Goal: Task Accomplishment & Management: Manage account settings

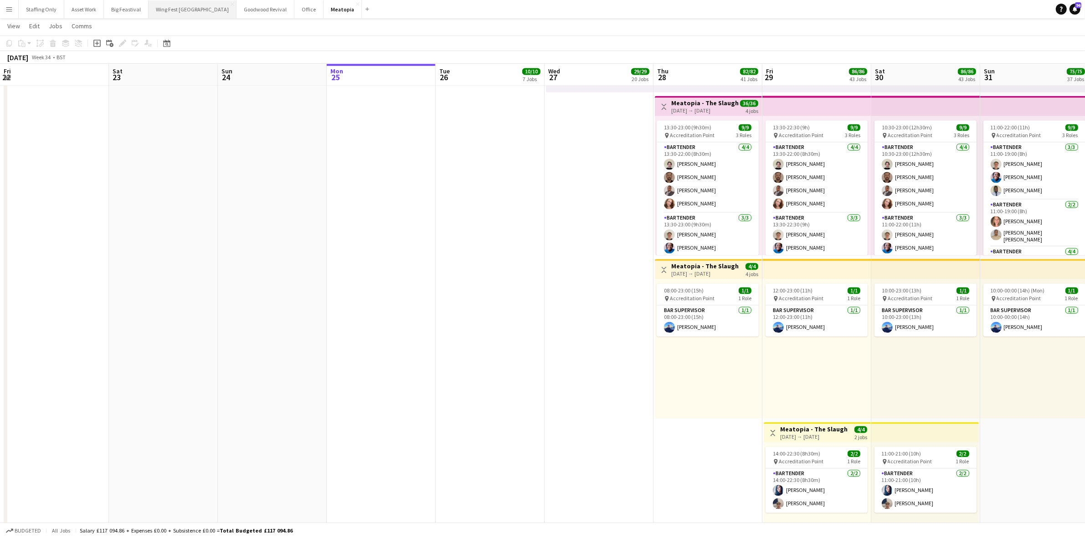
scroll to position [0, 267]
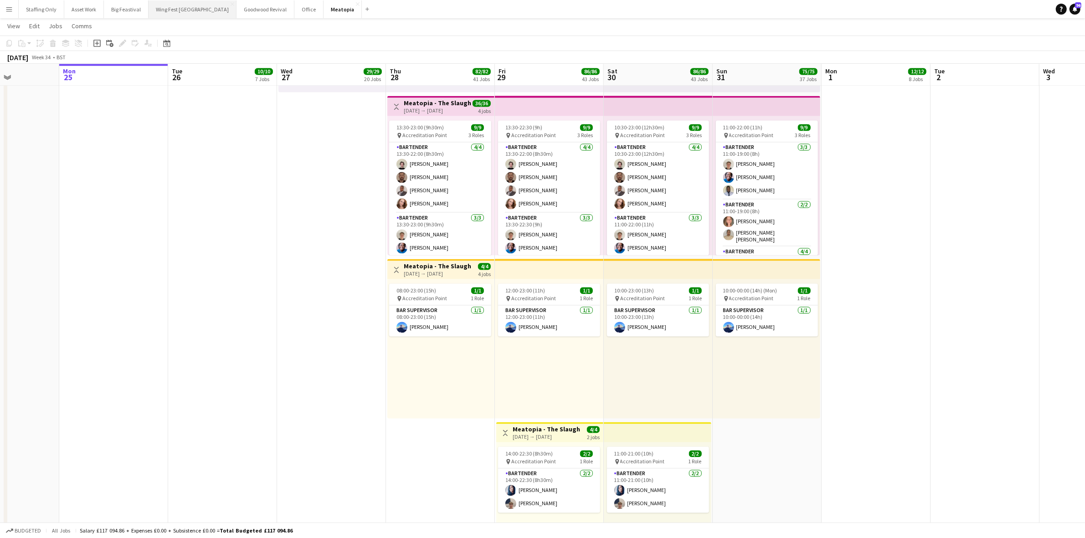
click at [172, 14] on button "Wing Fest Bristol Close" at bounding box center [193, 9] width 88 height 18
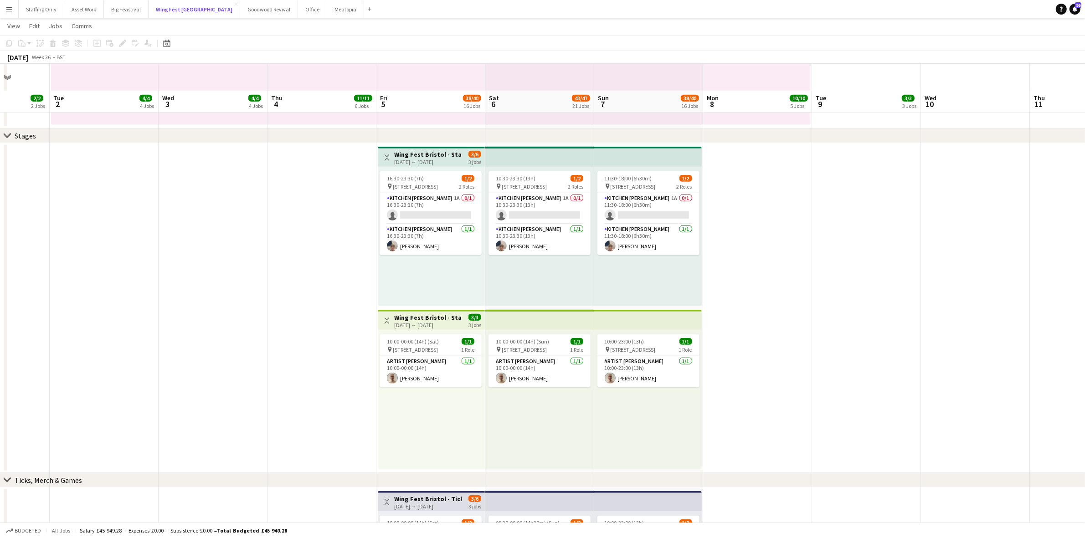
scroll to position [683, 0]
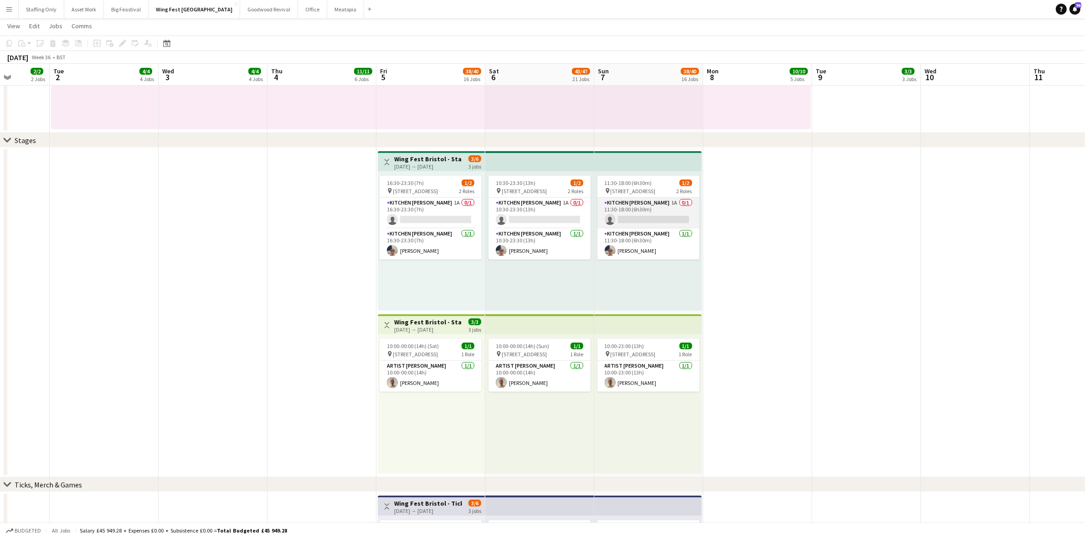
click at [622, 202] on app-card-role "Kitchen [PERSON_NAME] 1A 0/1 11:30-18:00 (6h30m) single-neutral-actions" at bounding box center [648, 213] width 102 height 31
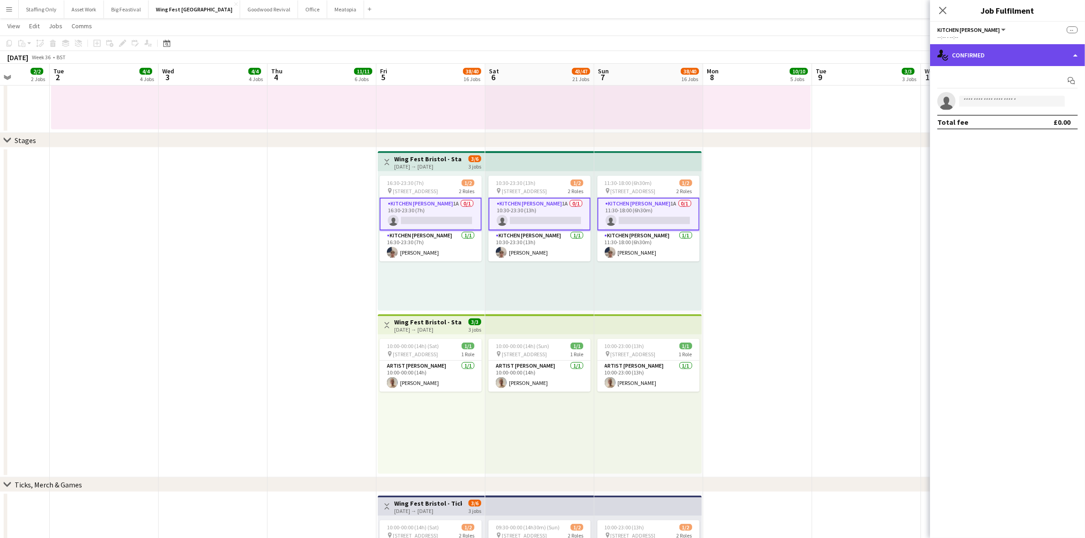
click at [969, 53] on div "single-neutral-actions-check-2 Confirmed" at bounding box center [1007, 55] width 155 height 22
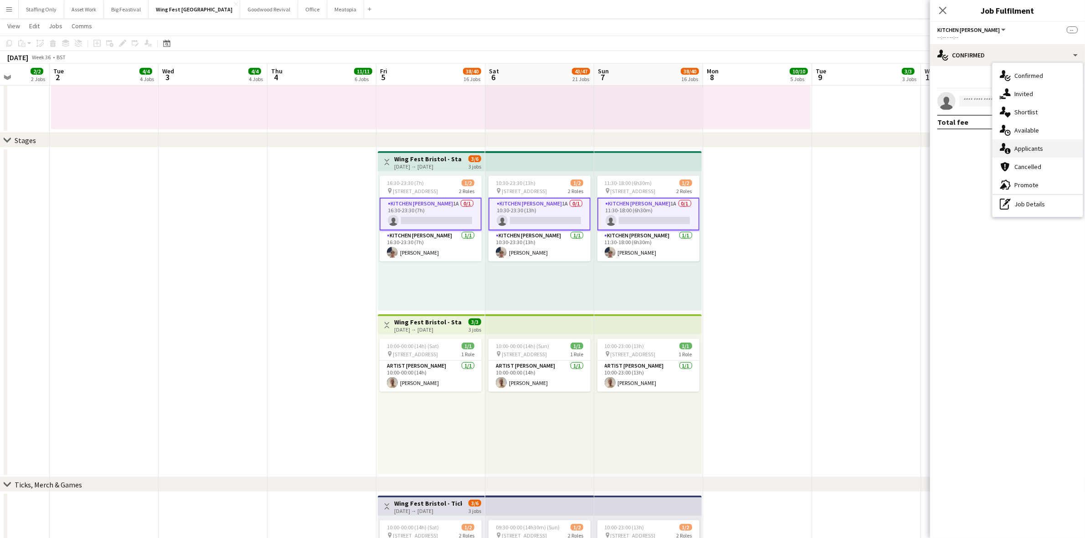
click at [1021, 149] on div "single-neutral-actions-information Applicants" at bounding box center [1037, 148] width 90 height 18
click at [809, 257] on app-date-cell at bounding box center [757, 313] width 109 height 330
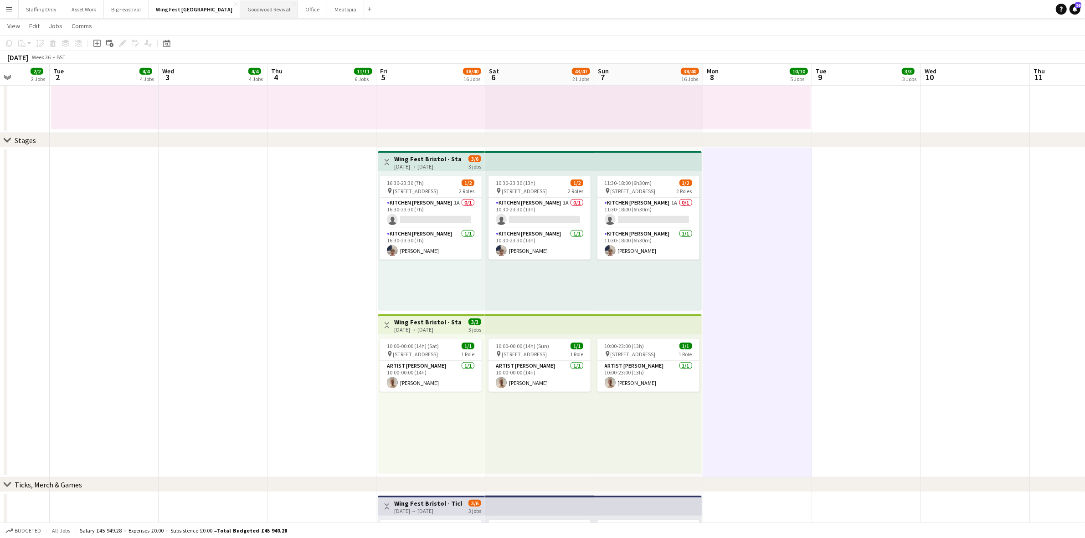
click at [240, 13] on button "Goodwood Revival Close" at bounding box center [269, 9] width 58 height 18
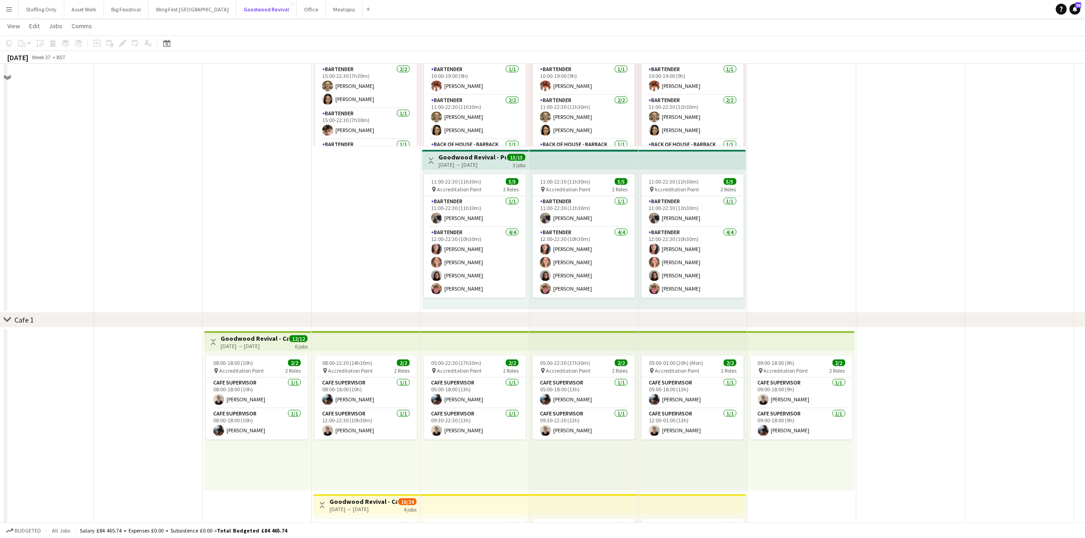
scroll to position [1310, 0]
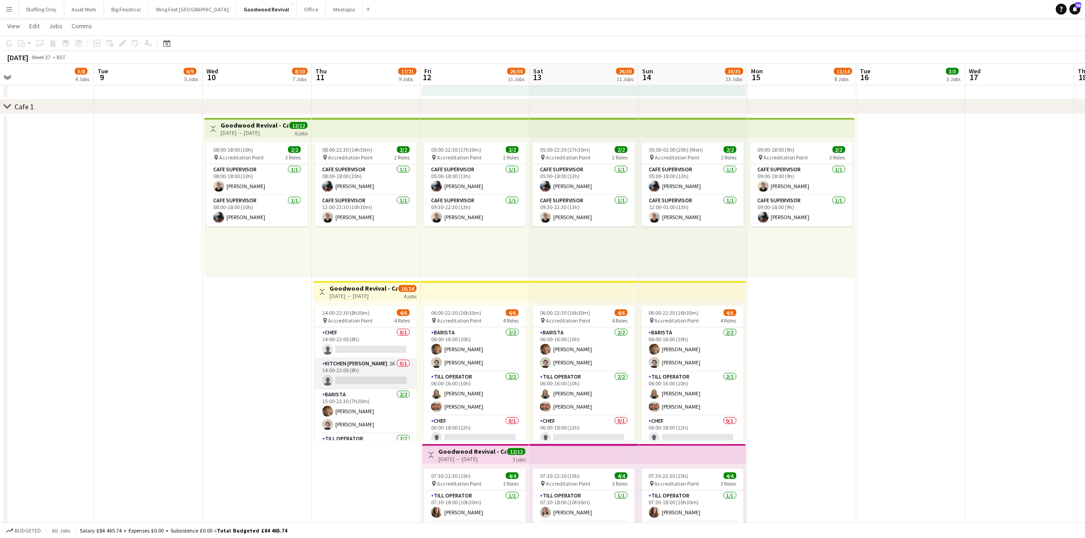
click at [343, 365] on app-card-role "Kitchen [PERSON_NAME] 2A 0/1 14:00-22:00 (8h) single-neutral-actions" at bounding box center [366, 374] width 102 height 31
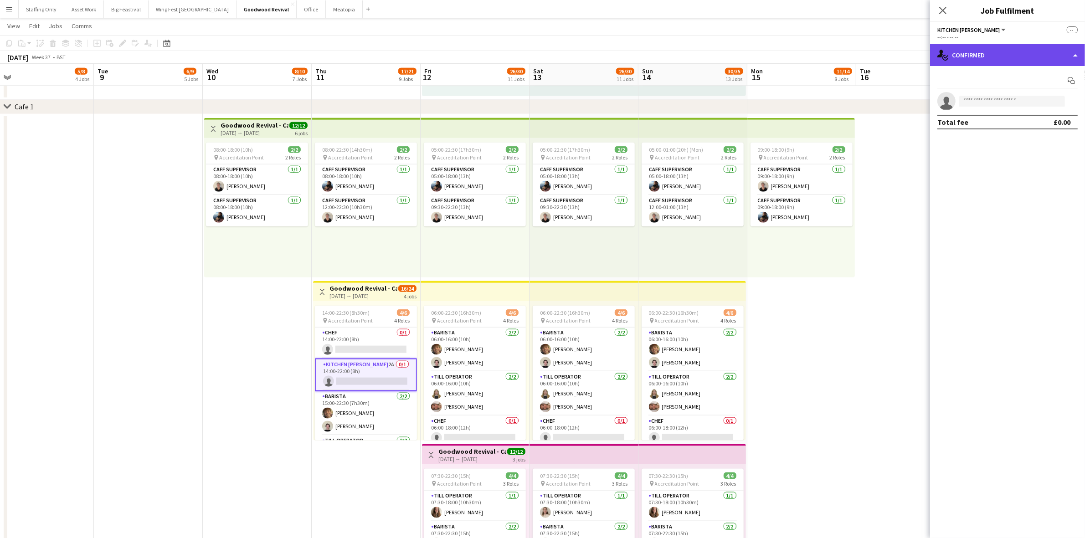
click at [1007, 55] on div "single-neutral-actions-check-2 Confirmed" at bounding box center [1007, 55] width 155 height 22
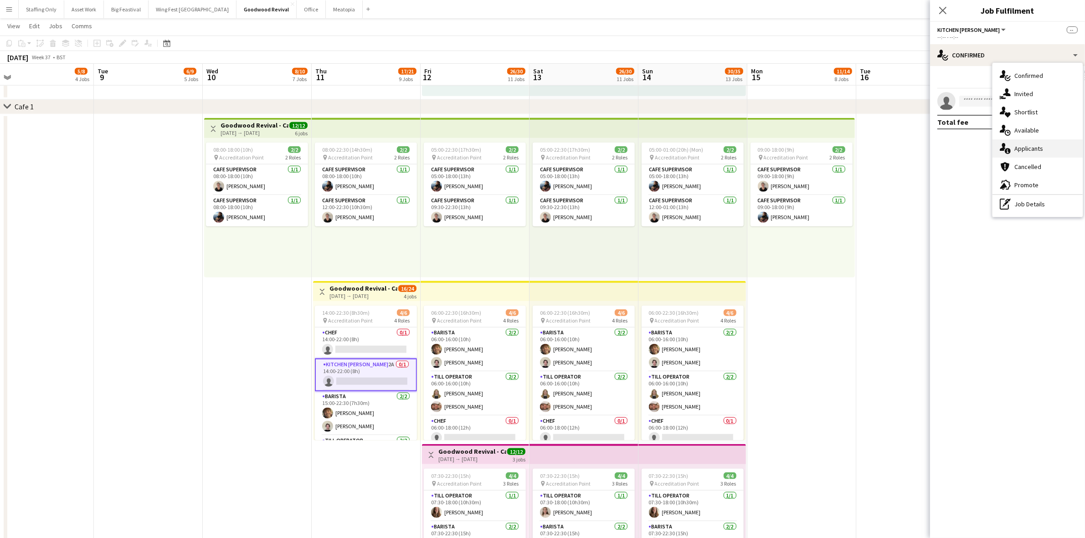
click at [1038, 151] on div "single-neutral-actions-information Applicants" at bounding box center [1037, 148] width 90 height 18
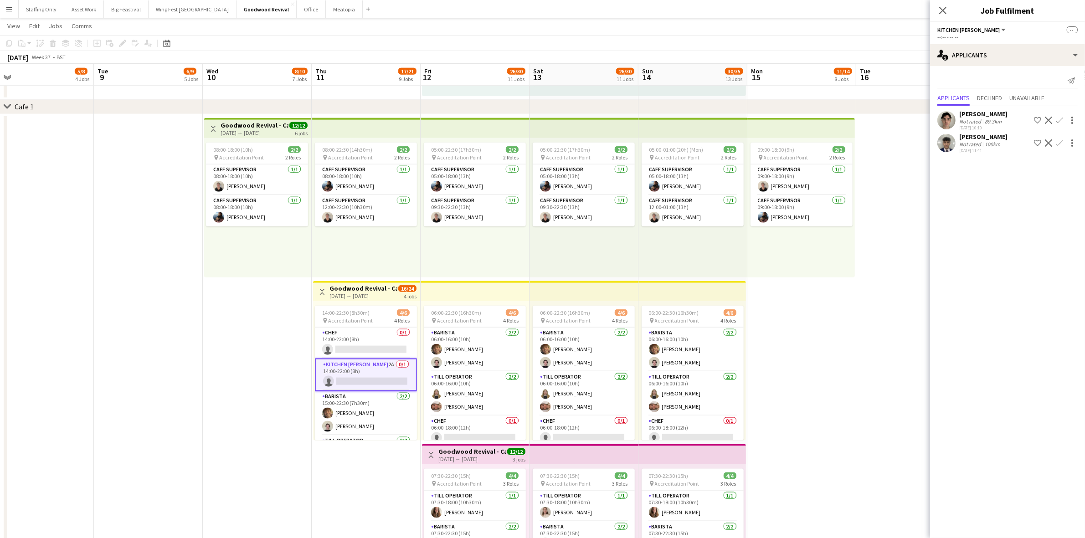
click at [950, 149] on app-user-avatar at bounding box center [946, 143] width 18 height 18
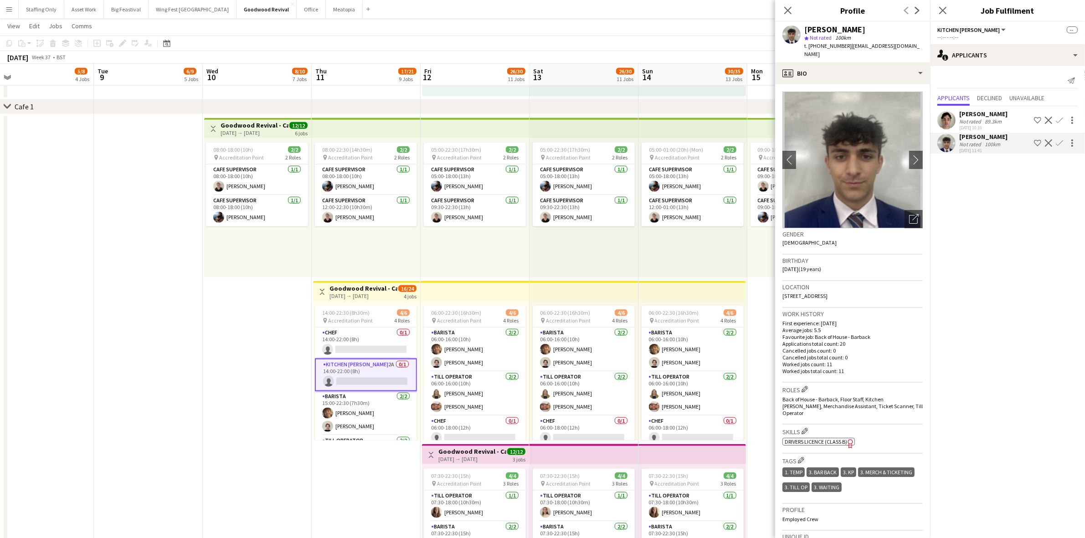
click at [950, 149] on app-user-avatar at bounding box center [946, 143] width 18 height 18
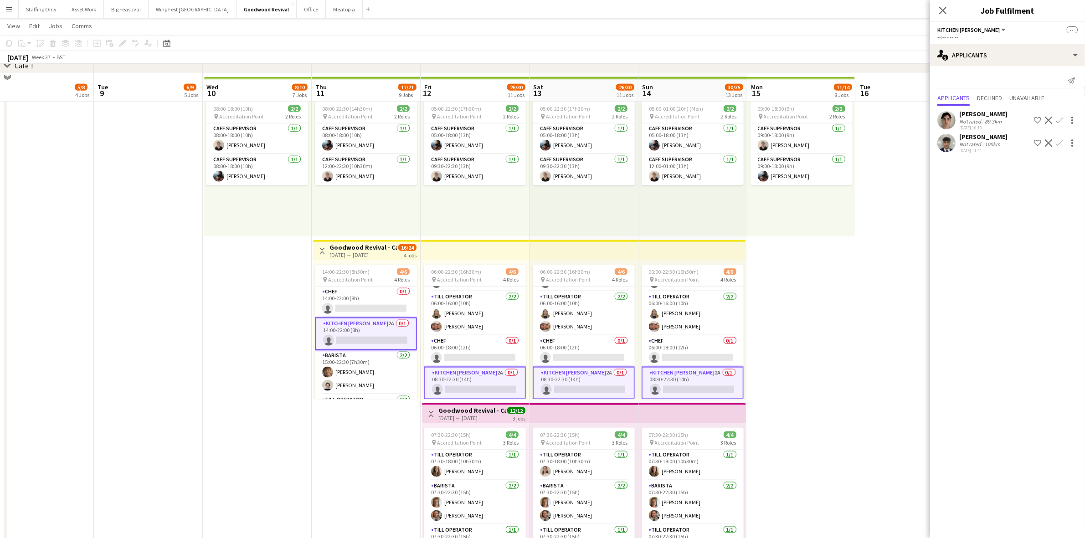
scroll to position [1367, 0]
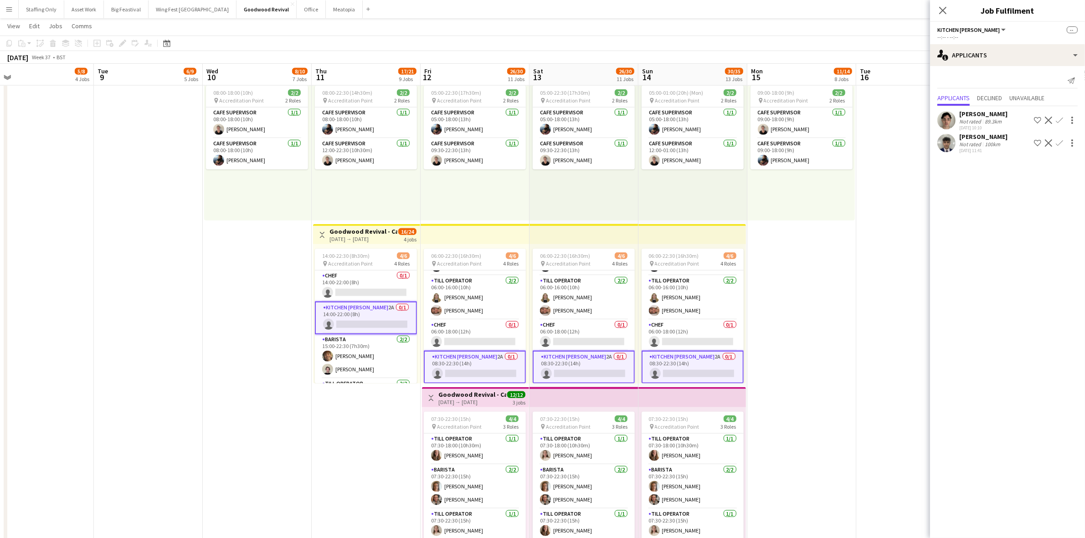
click at [805, 321] on app-date-cell "09:00-18:00 (9h) 2/2 pin Accreditation Point 2 Roles Cafe supervisor [DATE] 09:…" at bounding box center [801, 303] width 109 height 493
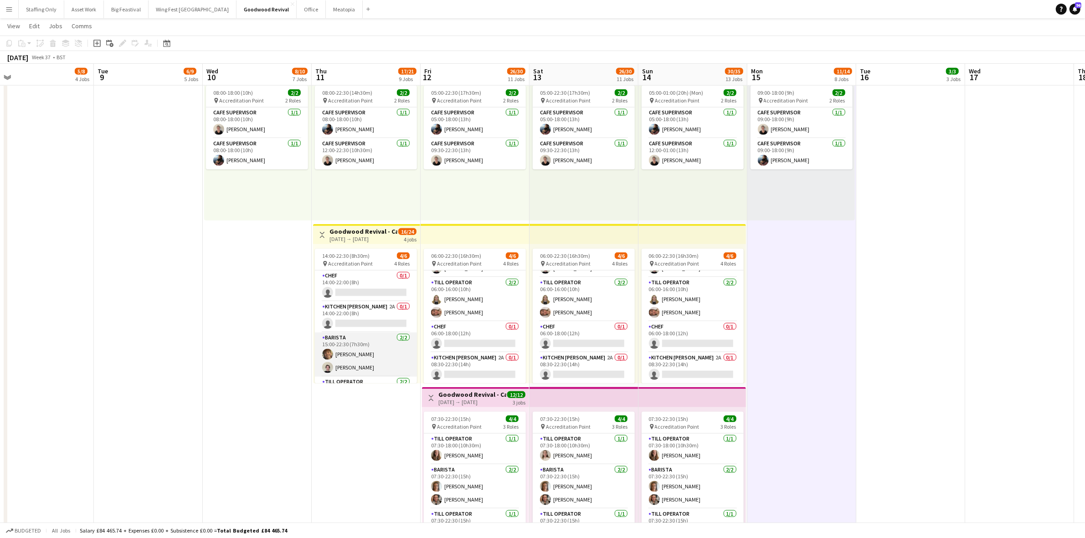
scroll to position [38, 0]
click at [370, 318] on app-card-role "Barista [DATE] 15:00-22:30 (7h30m) [PERSON_NAME] [PERSON_NAME]" at bounding box center [366, 317] width 102 height 44
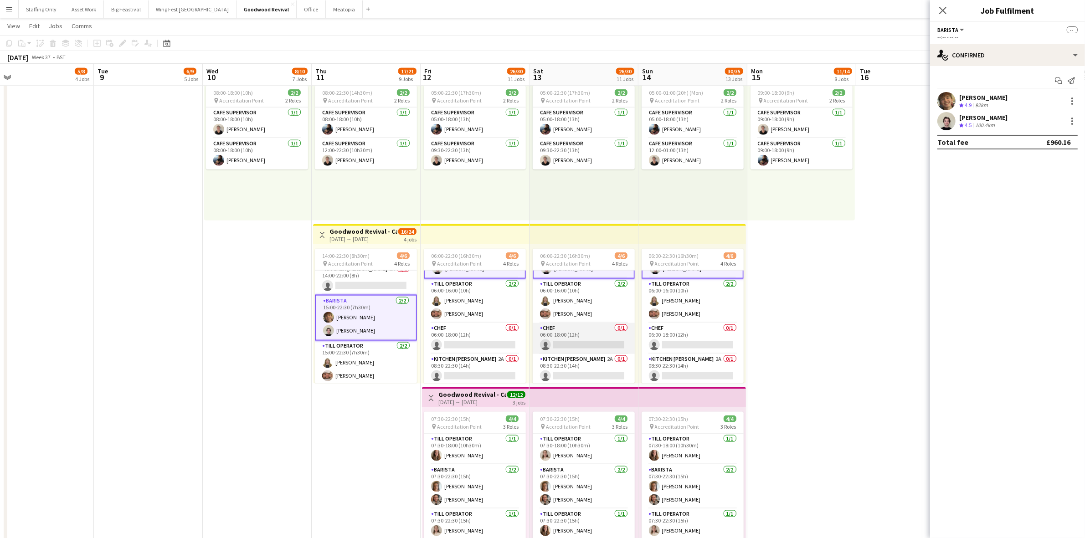
scroll to position [39, 0]
click at [1071, 123] on div at bounding box center [1072, 124] width 2 height 2
click at [1039, 202] on span "Remove" at bounding box center [1027, 204] width 27 height 8
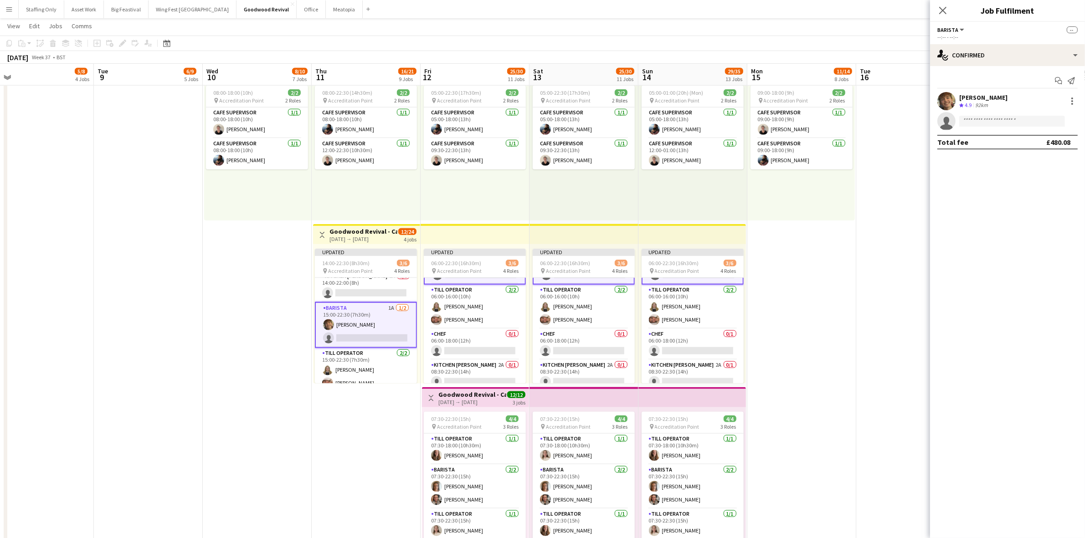
scroll to position [40, 0]
click at [872, 269] on app-date-cell at bounding box center [910, 303] width 109 height 493
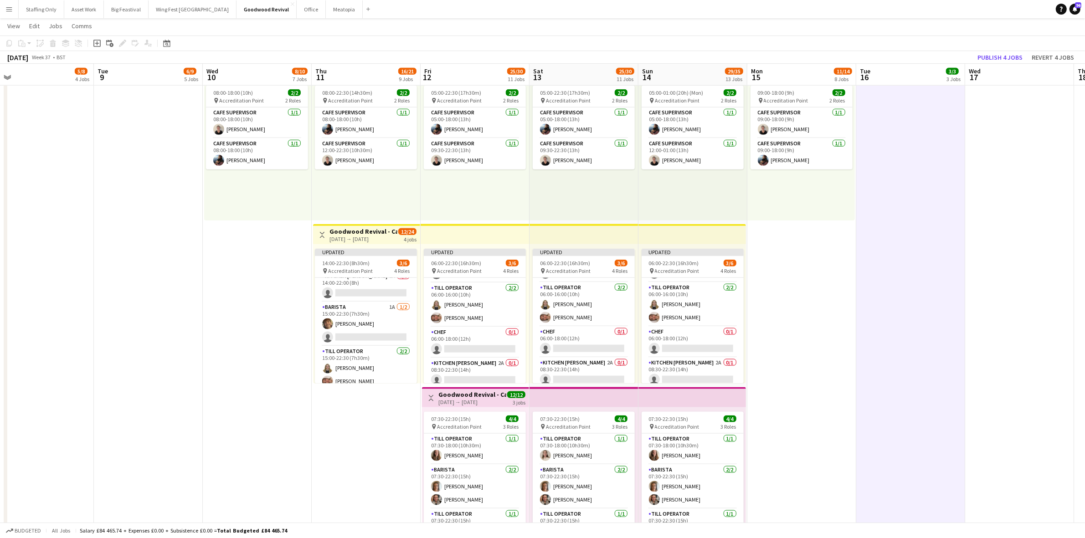
scroll to position [39, 0]
click at [992, 56] on button "Publish 4 jobs" at bounding box center [1000, 57] width 52 height 12
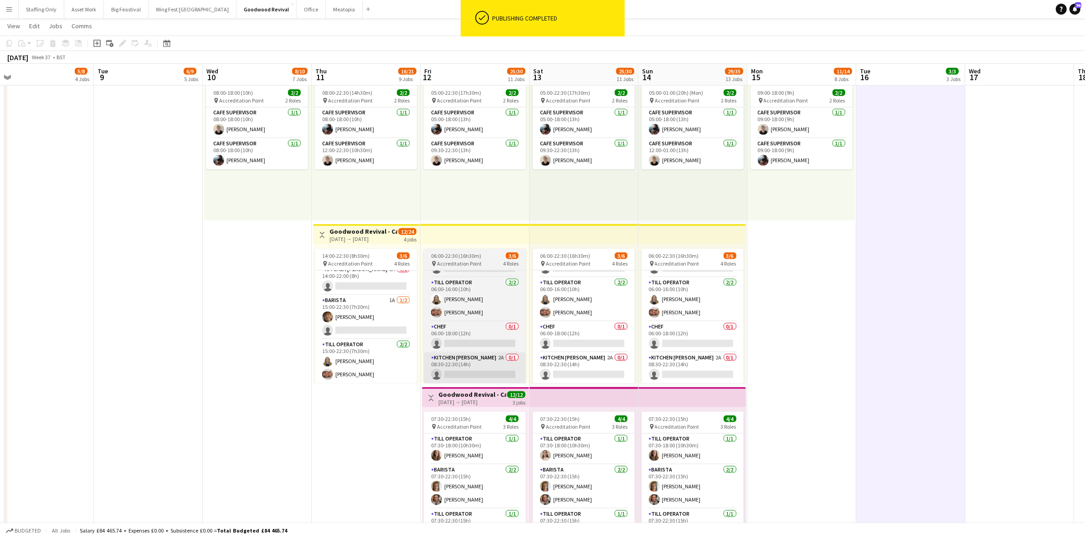
scroll to position [38, 0]
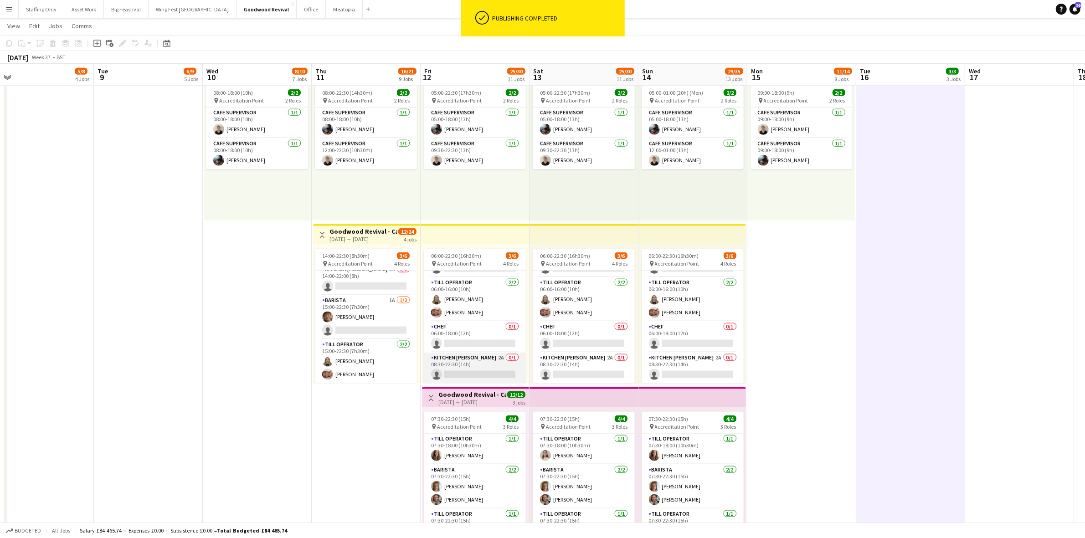
click at [463, 367] on app-card-role "Kitchen [PERSON_NAME] 2A 0/1 08:30-22:30 (14h) single-neutral-actions" at bounding box center [475, 368] width 102 height 31
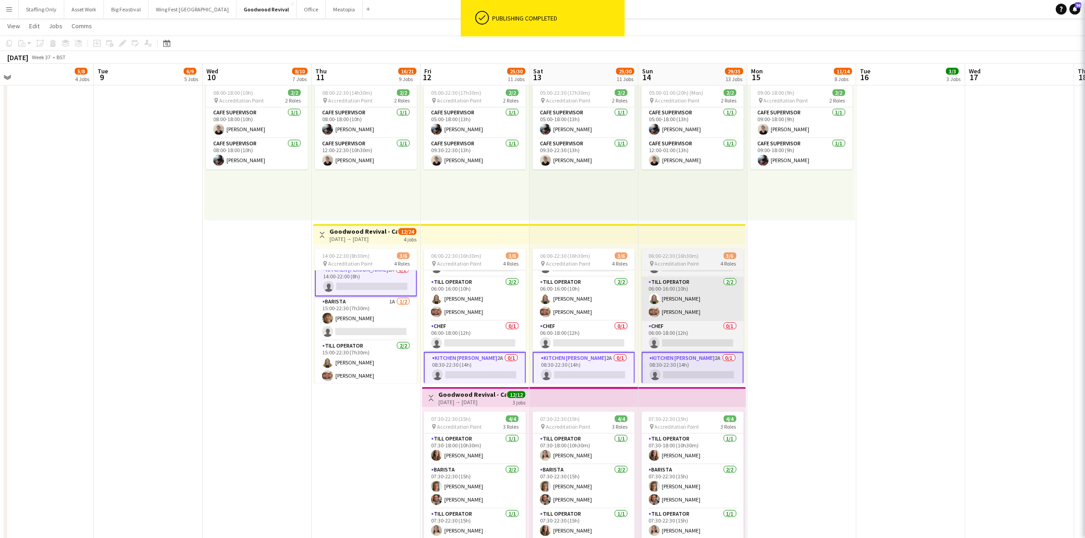
scroll to position [39, 0]
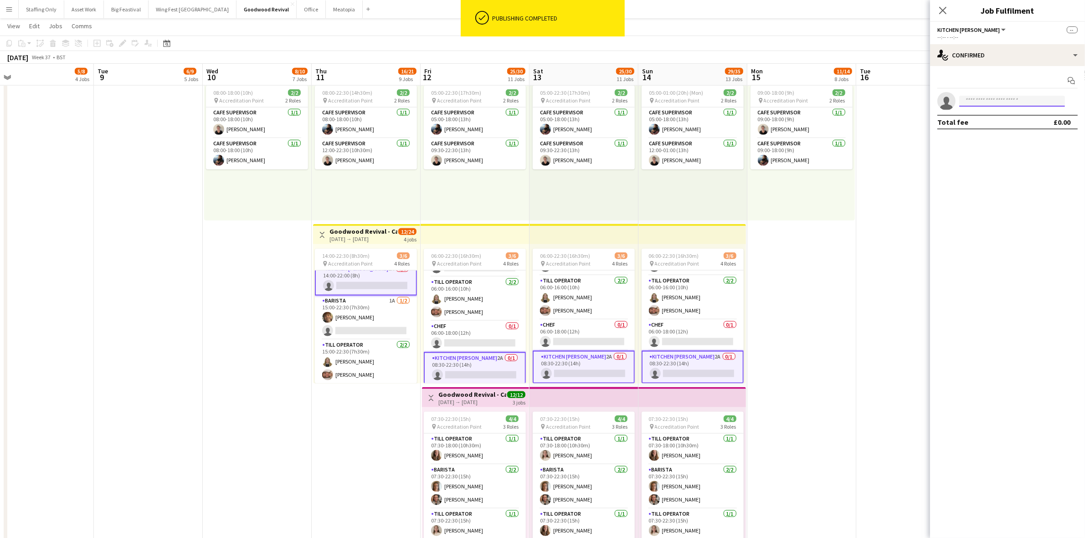
click at [992, 99] on input at bounding box center [1012, 101] width 106 height 11
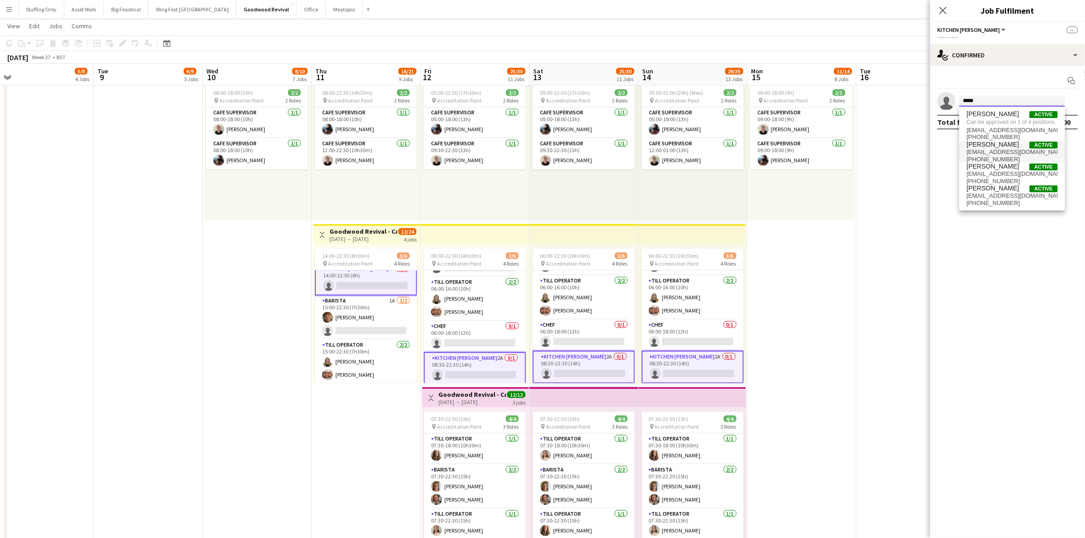
type input "*****"
click at [992, 149] on span "[EMAIL_ADDRESS][DOMAIN_NAME]" at bounding box center [1011, 152] width 91 height 7
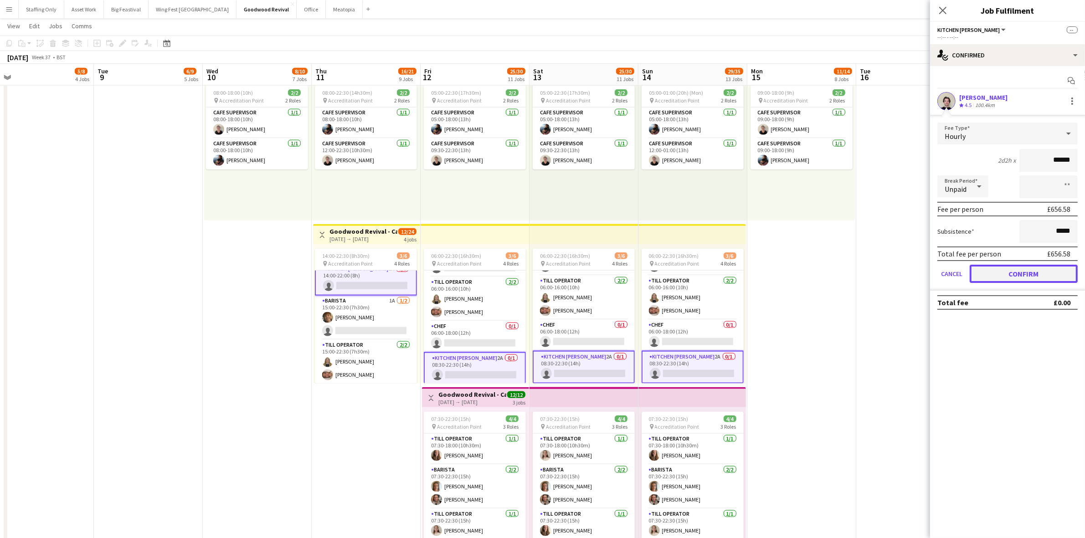
click at [1025, 272] on button "Confirm" at bounding box center [1024, 274] width 108 height 18
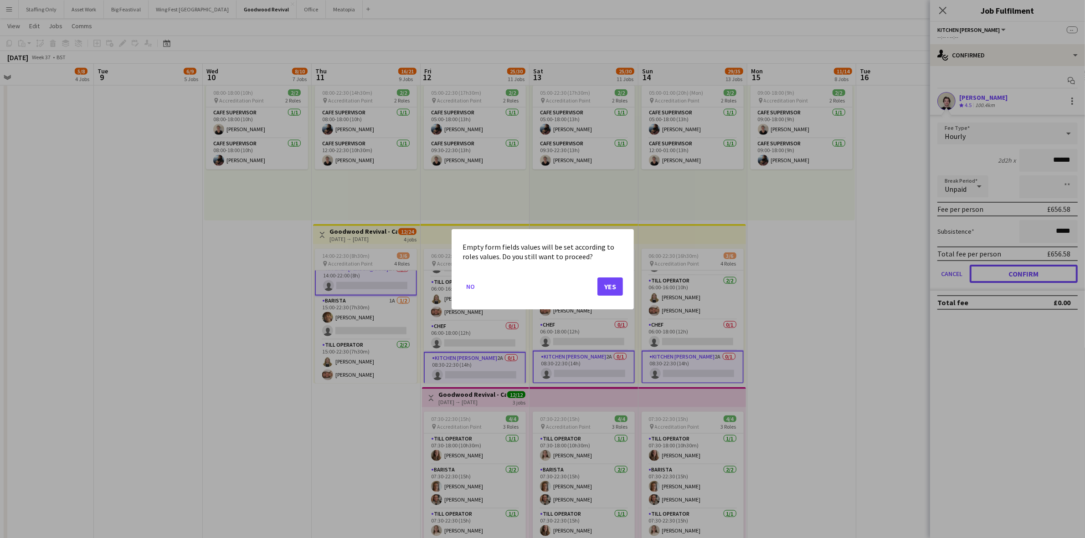
scroll to position [0, 0]
click at [607, 286] on button "Yes" at bounding box center [610, 286] width 26 height 18
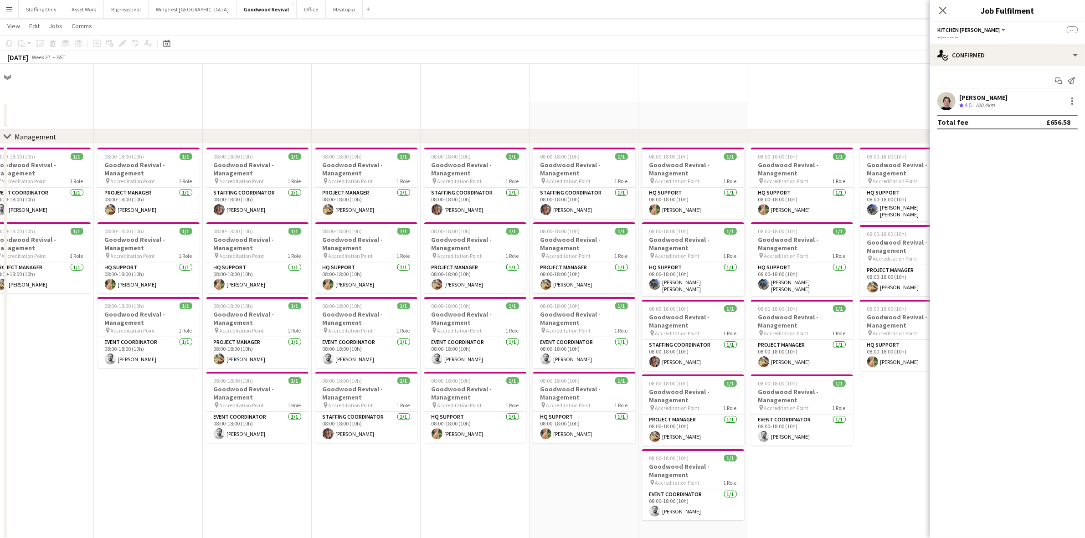
scroll to position [1367, 0]
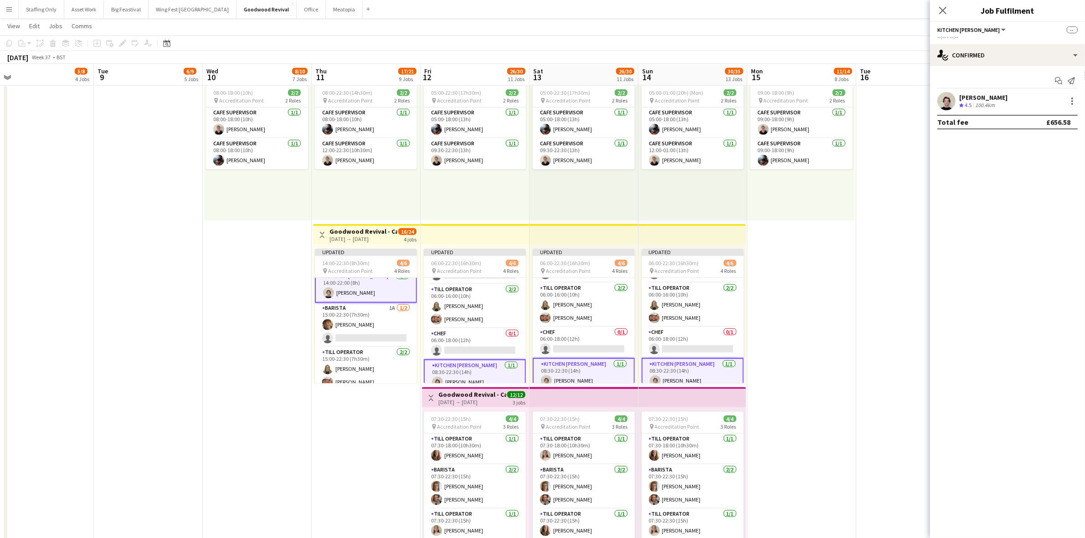
drag, startPoint x: 810, startPoint y: 284, endPoint x: 881, endPoint y: 200, distance: 109.3
click at [811, 284] on app-date-cell "09:00-18:00 (9h) 2/2 pin Accreditation Point 2 Roles Cafe supervisor [DATE] 09:…" at bounding box center [801, 303] width 109 height 493
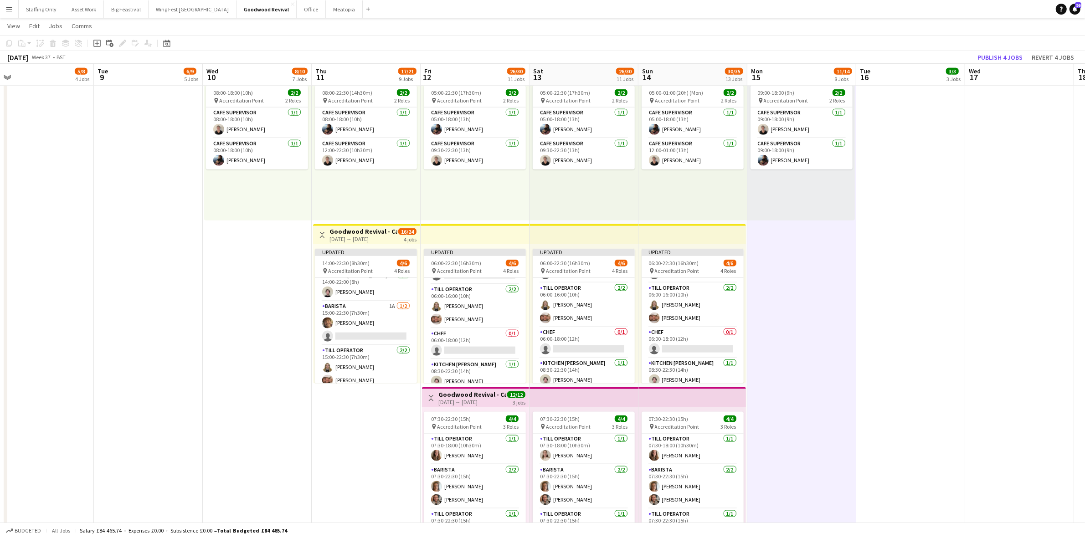
scroll to position [38, 0]
click at [1004, 56] on button "Publish 4 jobs" at bounding box center [1000, 57] width 52 height 12
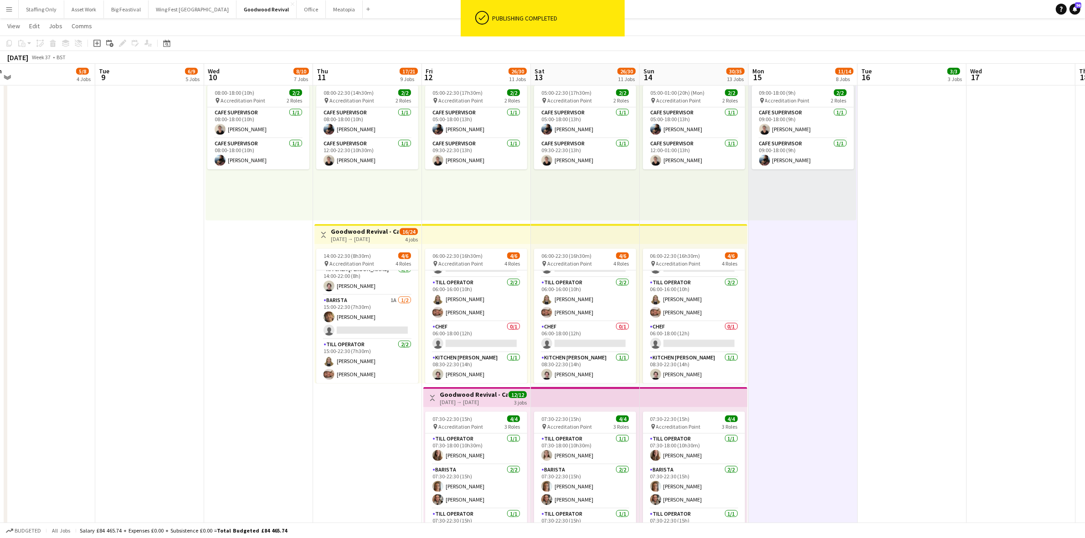
scroll to position [0, 0]
drag, startPoint x: 357, startPoint y: 305, endPoint x: 1024, endPoint y: 87, distance: 702.3
click at [357, 305] on app-card-role "Barista 1A [DATE] 15:00-22:30 (7h30m) [PERSON_NAME] single-neutral-actions" at bounding box center [367, 317] width 102 height 44
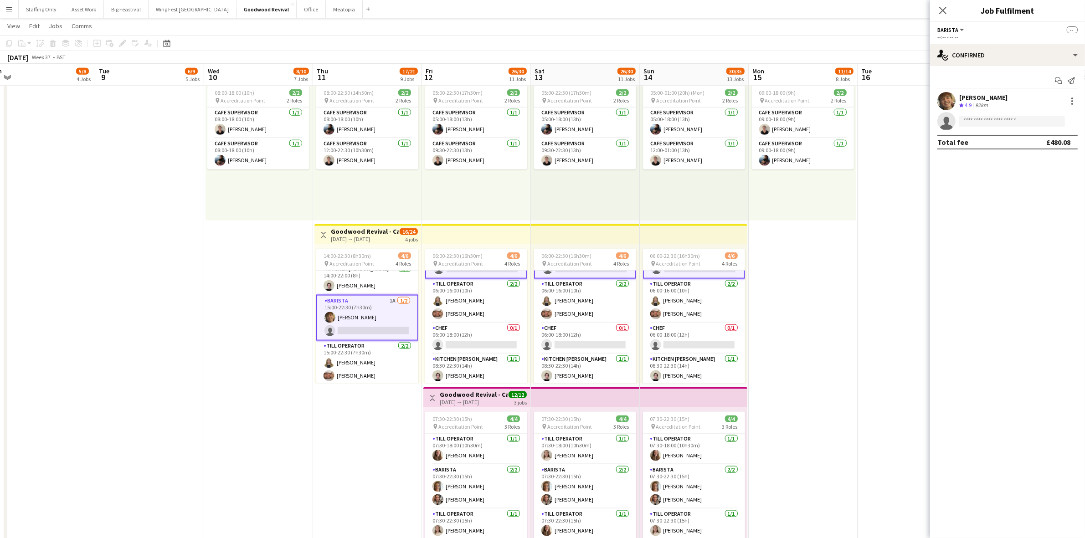
scroll to position [39, 0]
click at [1004, 57] on div "single-neutral-actions-check-2 Confirmed" at bounding box center [1007, 55] width 155 height 22
click at [1045, 148] on div "single-neutral-actions-information Applicants" at bounding box center [1037, 148] width 90 height 18
click at [944, 15] on icon "Close pop-in" at bounding box center [942, 10] width 9 height 9
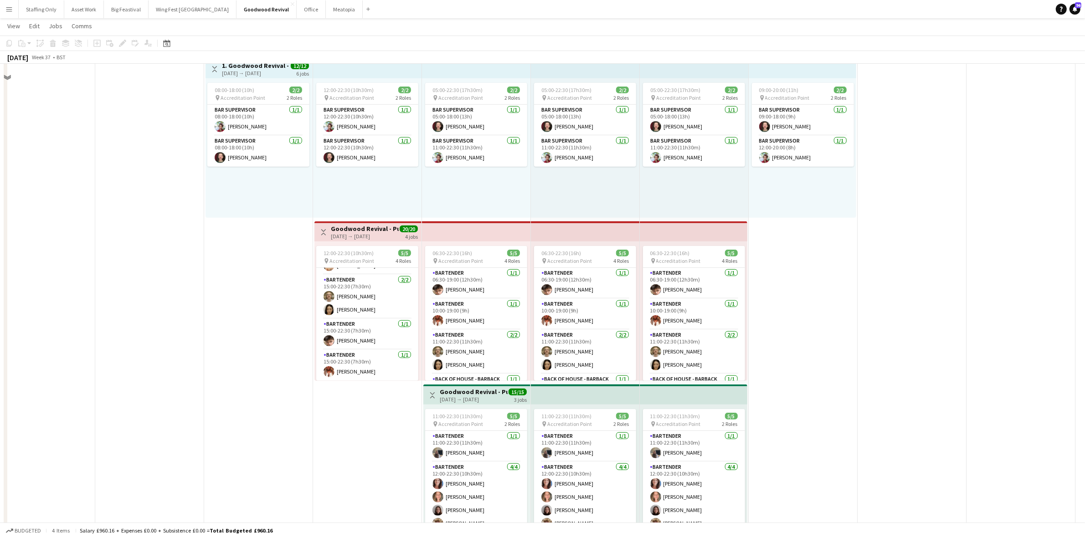
scroll to position [810, 0]
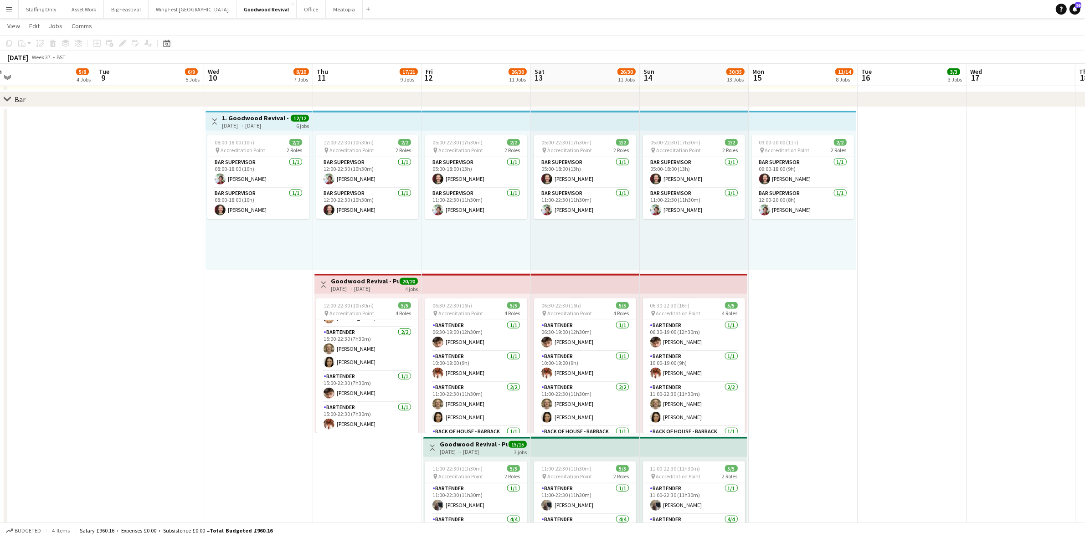
click at [16, 8] on button "Menu" at bounding box center [9, 9] width 18 height 18
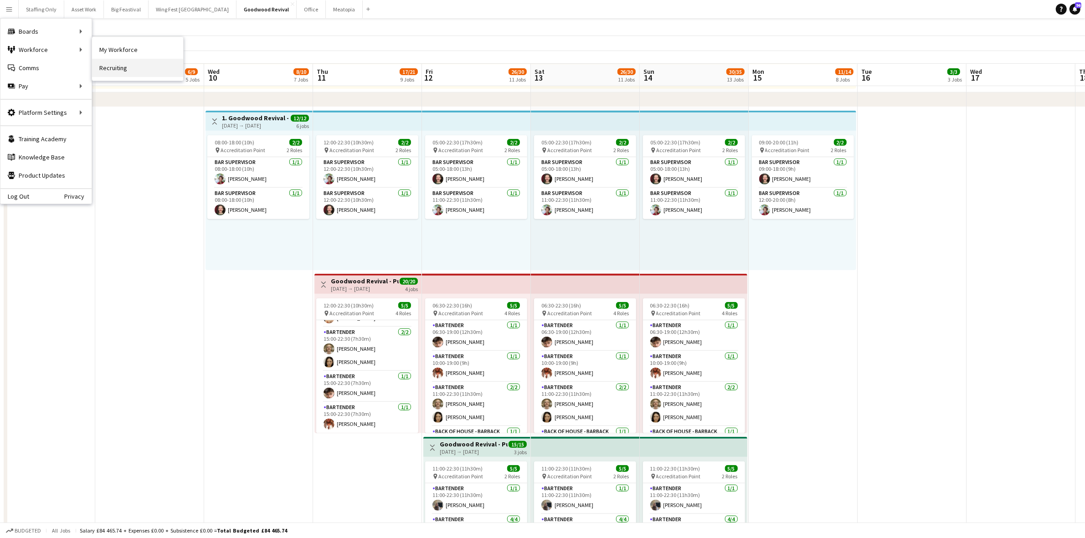
click at [123, 65] on link "Recruiting" at bounding box center [137, 68] width 91 height 18
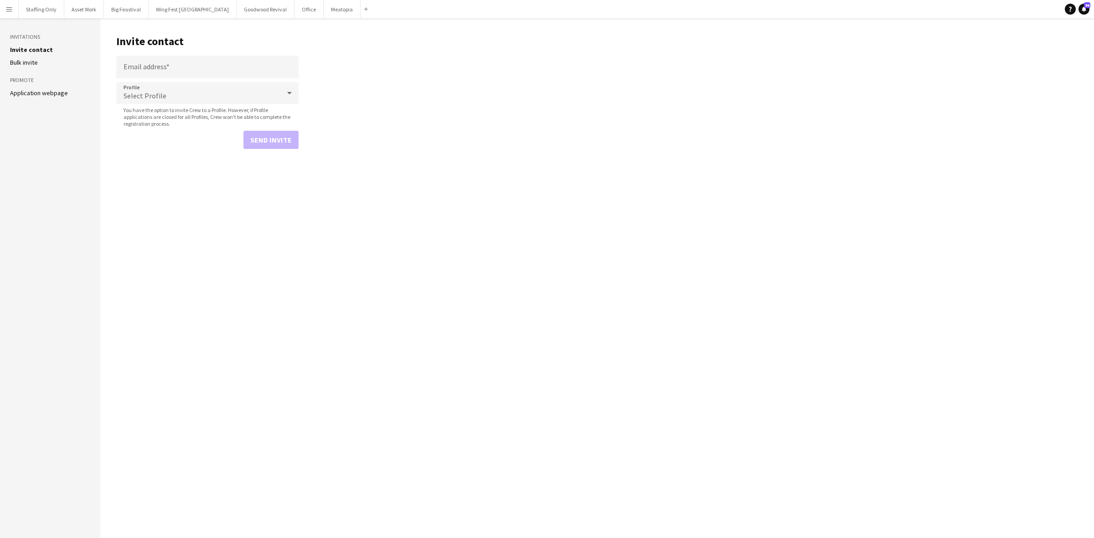
click at [45, 96] on link "Application webpage" at bounding box center [39, 93] width 58 height 8
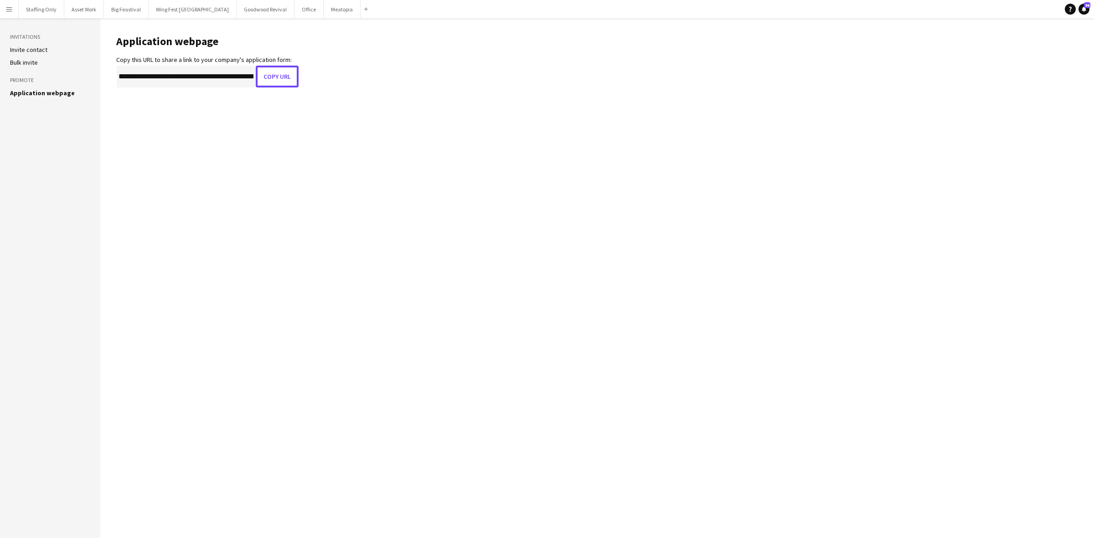
drag, startPoint x: 276, startPoint y: 80, endPoint x: 456, endPoint y: 40, distance: 184.7
click at [276, 80] on button "Copy URL" at bounding box center [277, 77] width 43 height 22
click at [6, 8] on app-icon "Menu" at bounding box center [8, 8] width 7 height 7
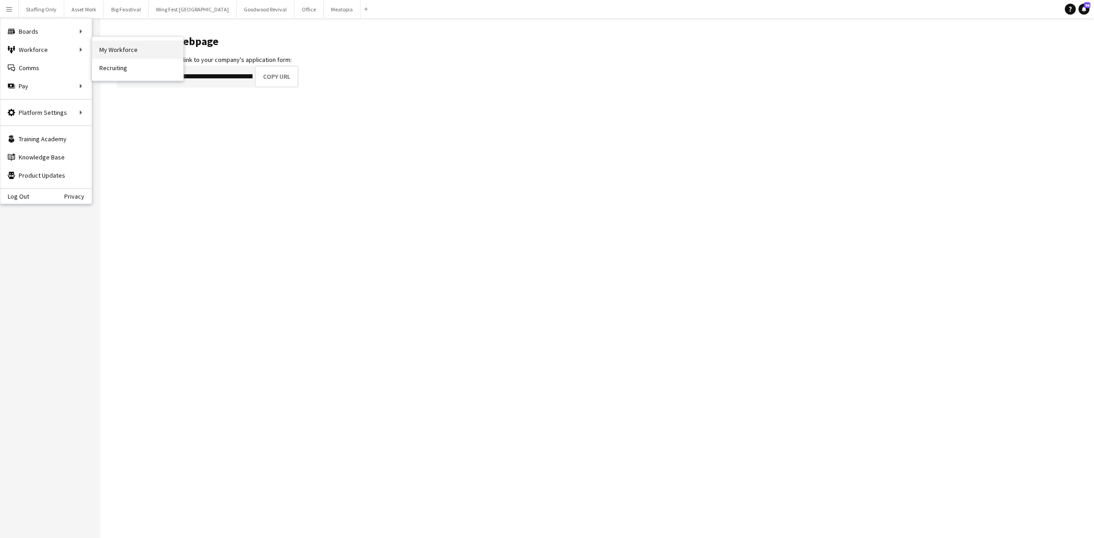
click at [118, 51] on link "My Workforce" at bounding box center [137, 50] width 91 height 18
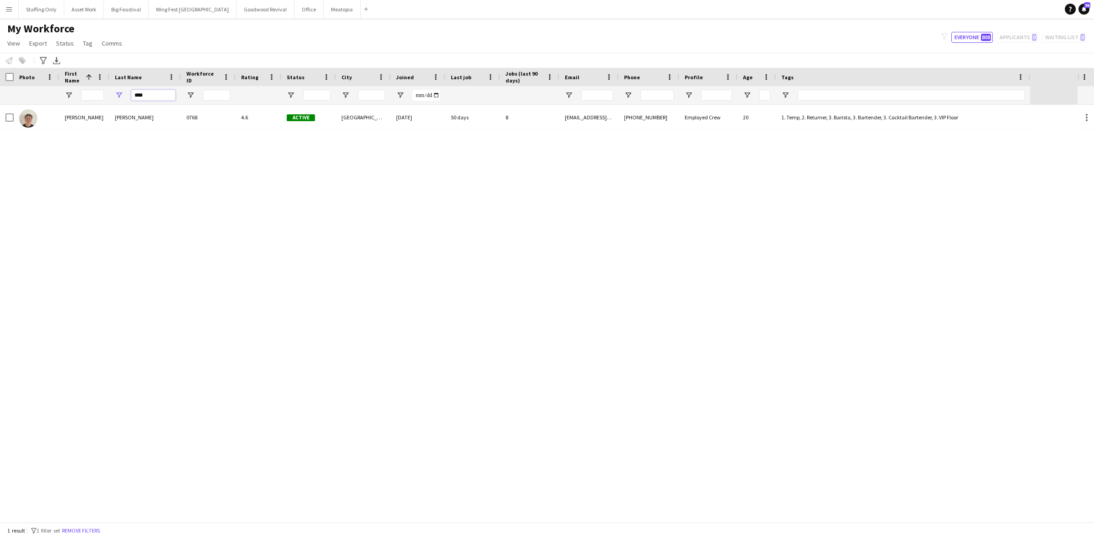
drag, startPoint x: 155, startPoint y: 90, endPoint x: 105, endPoint y: 90, distance: 49.7
click at [105, 90] on div "****" at bounding box center [515, 95] width 1030 height 18
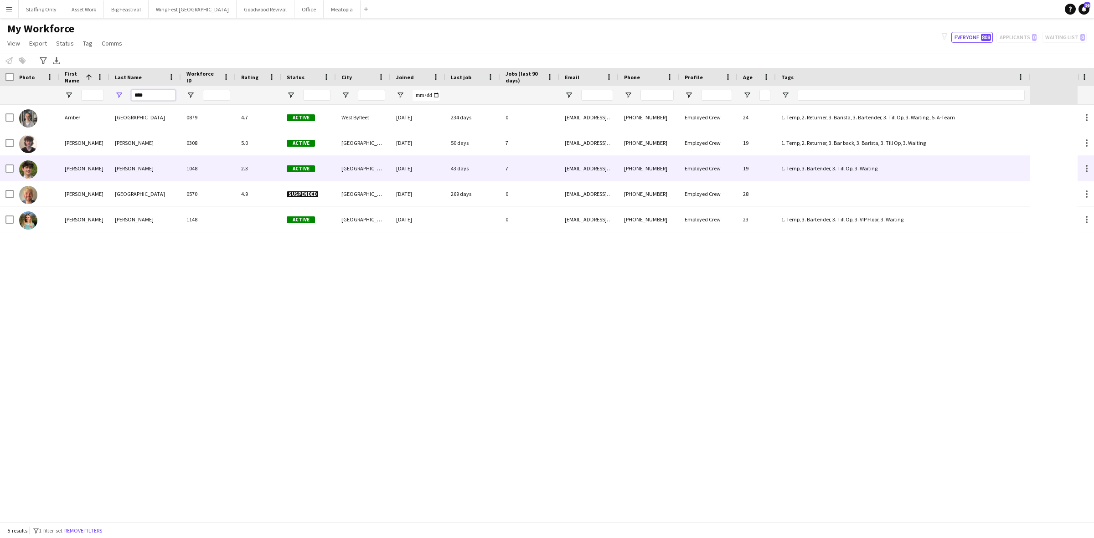
type input "****"
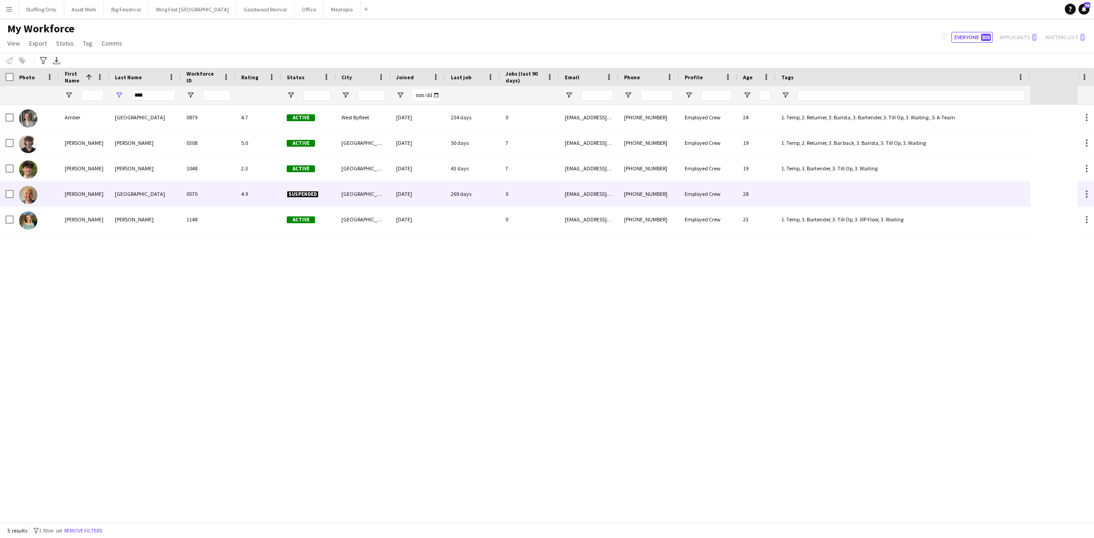
click at [187, 190] on div "0570" at bounding box center [208, 193] width 55 height 25
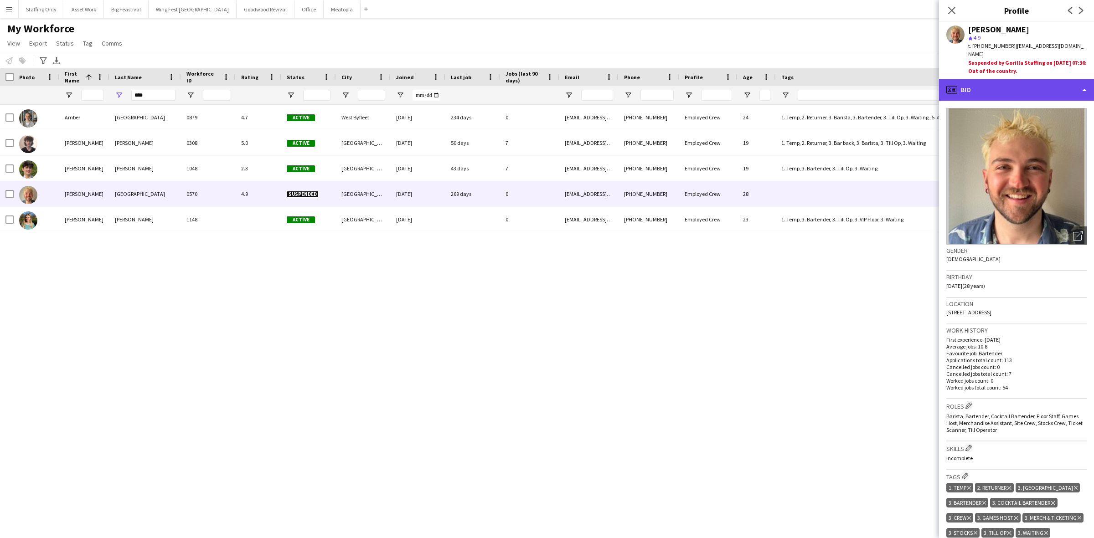
click at [1001, 82] on div "profile Bio" at bounding box center [1016, 90] width 155 height 22
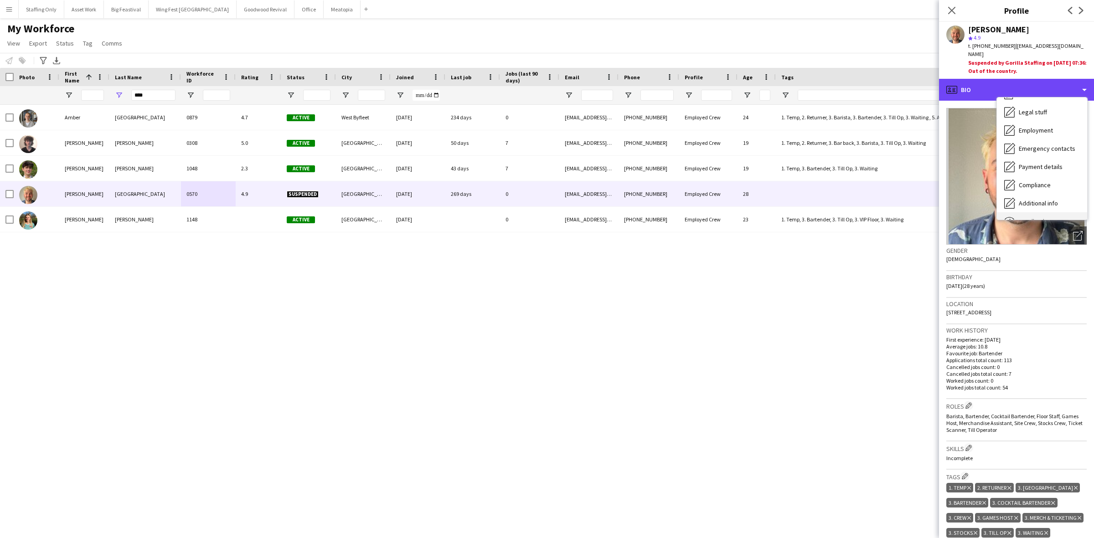
scroll to position [67, 0]
click at [1042, 185] on span "Feedback" at bounding box center [1031, 189] width 27 height 8
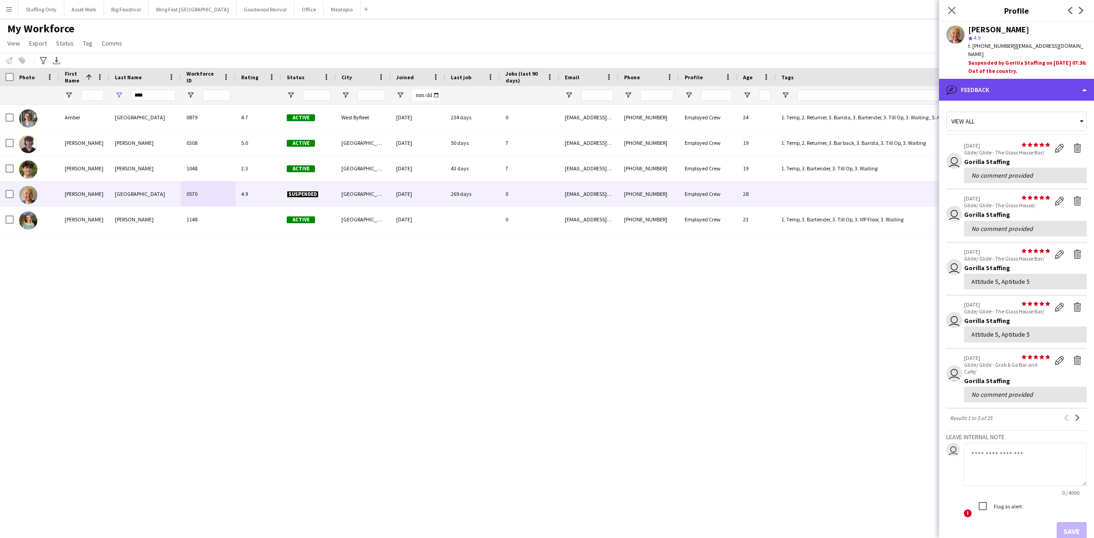
click at [1012, 80] on div "bubble-pencil Feedback" at bounding box center [1016, 90] width 155 height 22
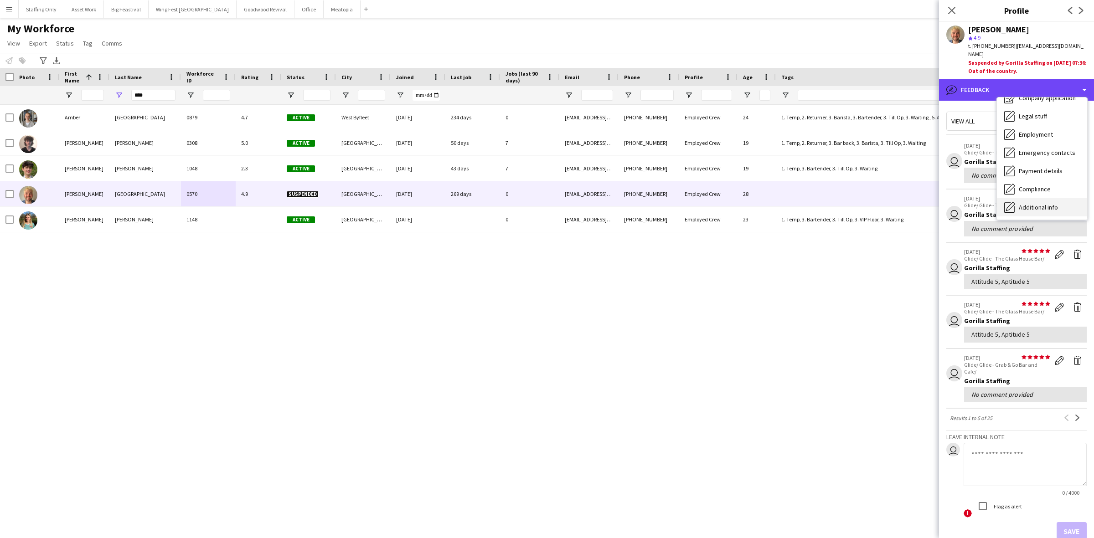
scroll to position [0, 0]
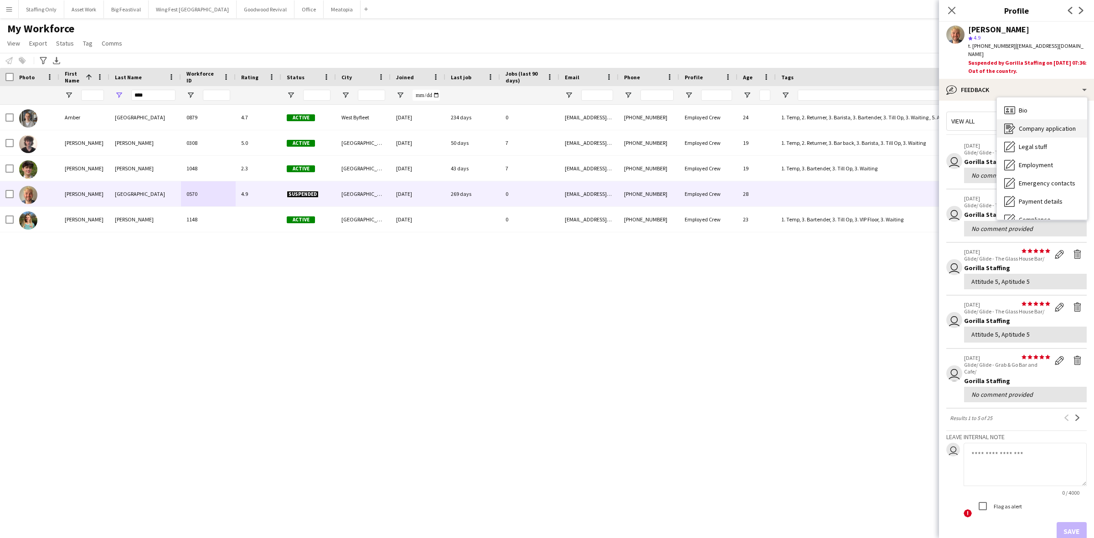
click at [1047, 124] on span "Company application" at bounding box center [1046, 128] width 57 height 8
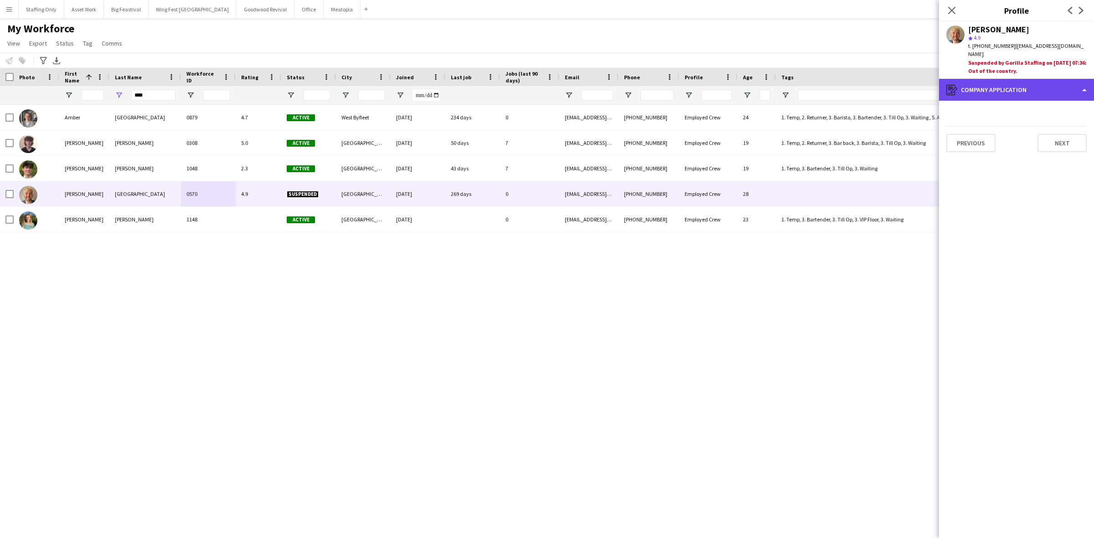
click at [1014, 80] on div "register Company application" at bounding box center [1016, 90] width 155 height 22
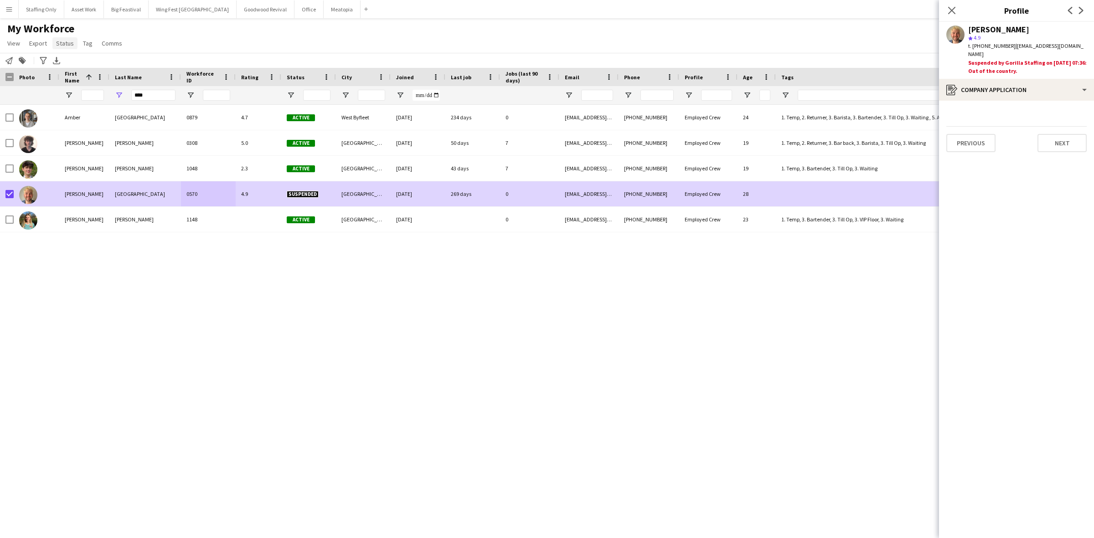
click at [61, 42] on span "Status" at bounding box center [65, 43] width 18 height 8
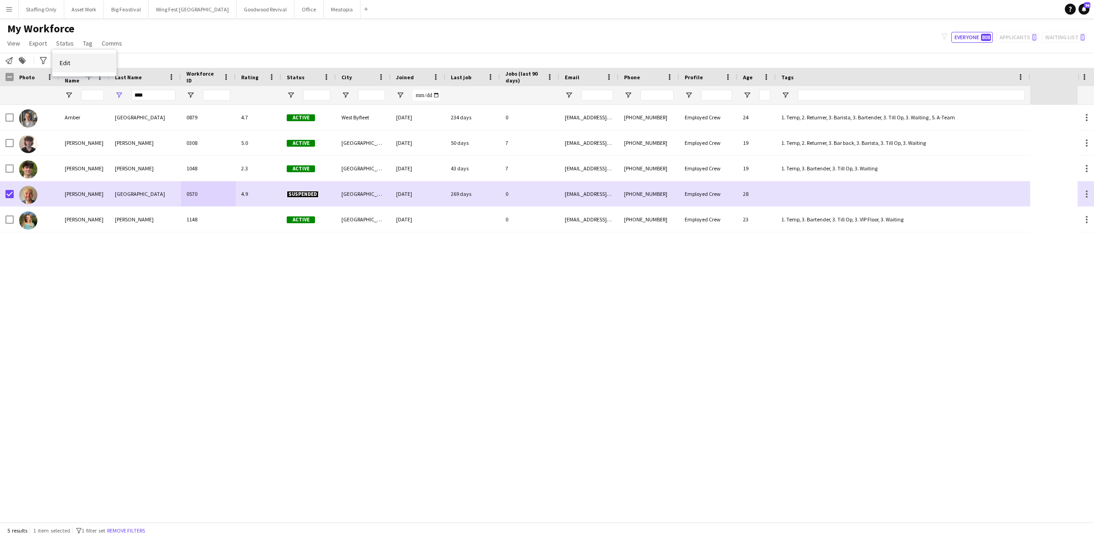
click at [72, 61] on link "Edit" at bounding box center [84, 62] width 64 height 19
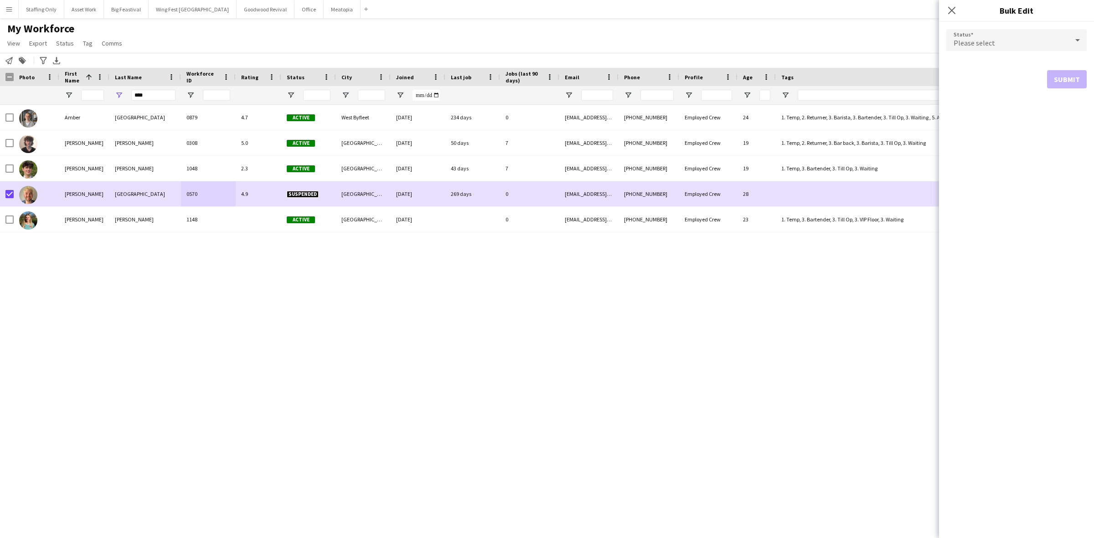
click at [994, 46] on div "Please select" at bounding box center [1007, 40] width 122 height 22
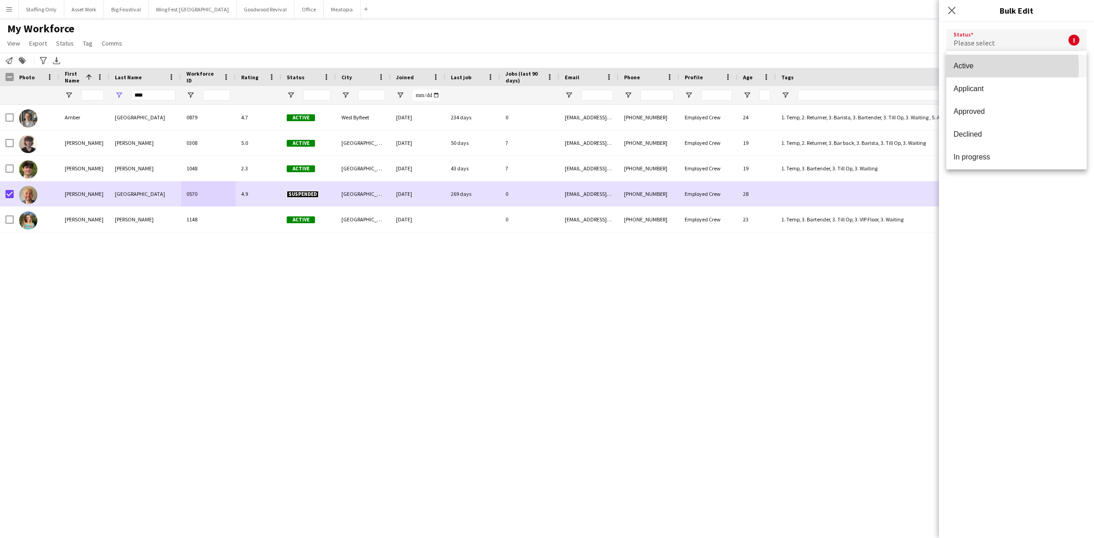
click at [995, 66] on span "Active" at bounding box center [1016, 66] width 126 height 9
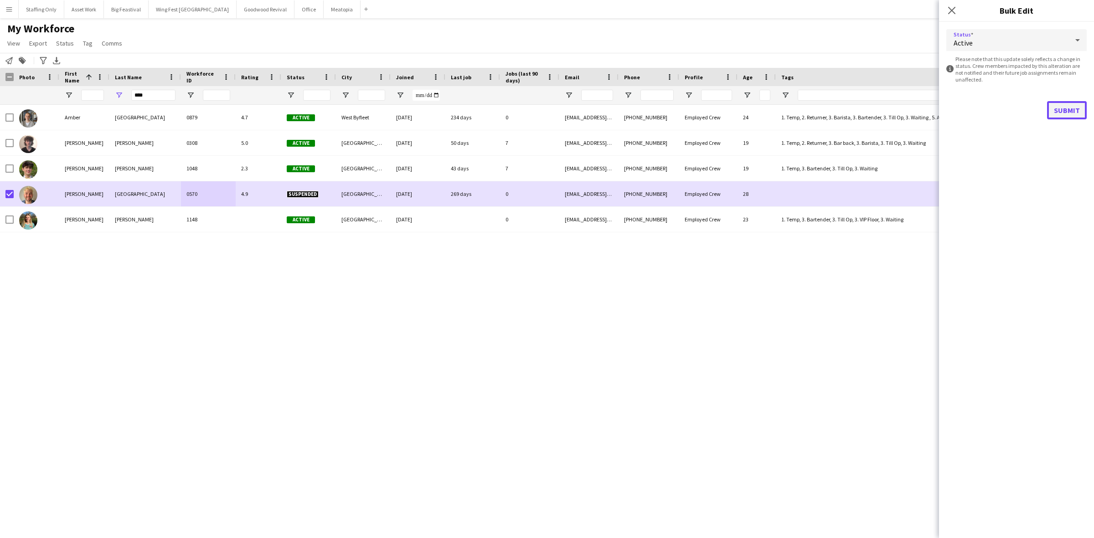
click at [1069, 110] on button "Submit" at bounding box center [1067, 110] width 40 height 18
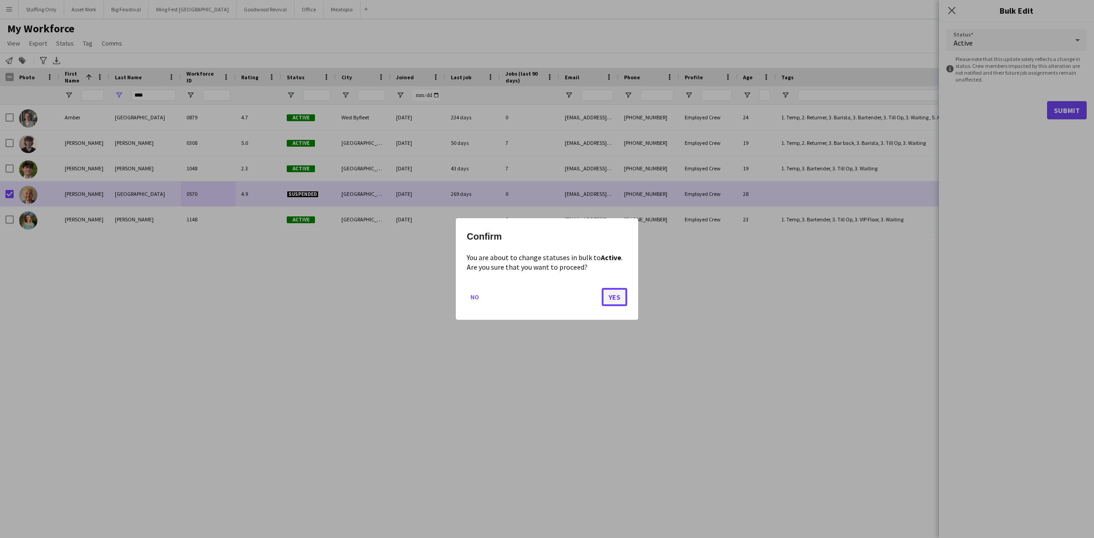
click at [612, 295] on button "Yes" at bounding box center [614, 297] width 26 height 18
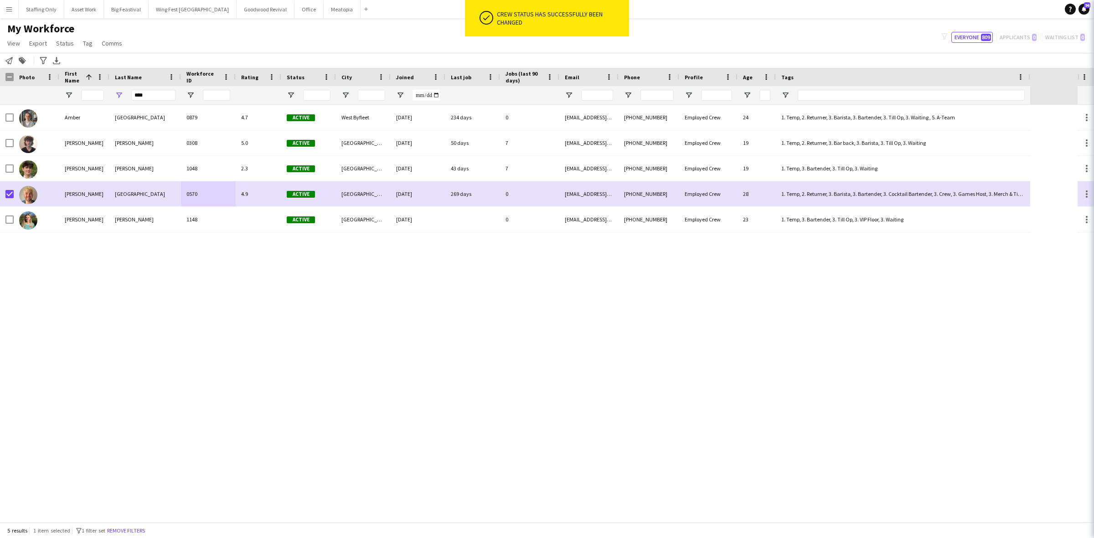
click at [266, 263] on div "[PERSON_NAME] 0879 4.7 Active West Byfleet [DATE] 234 days 0 [EMAIL_ADDRESS][DO…" at bounding box center [538, 313] width 1077 height 417
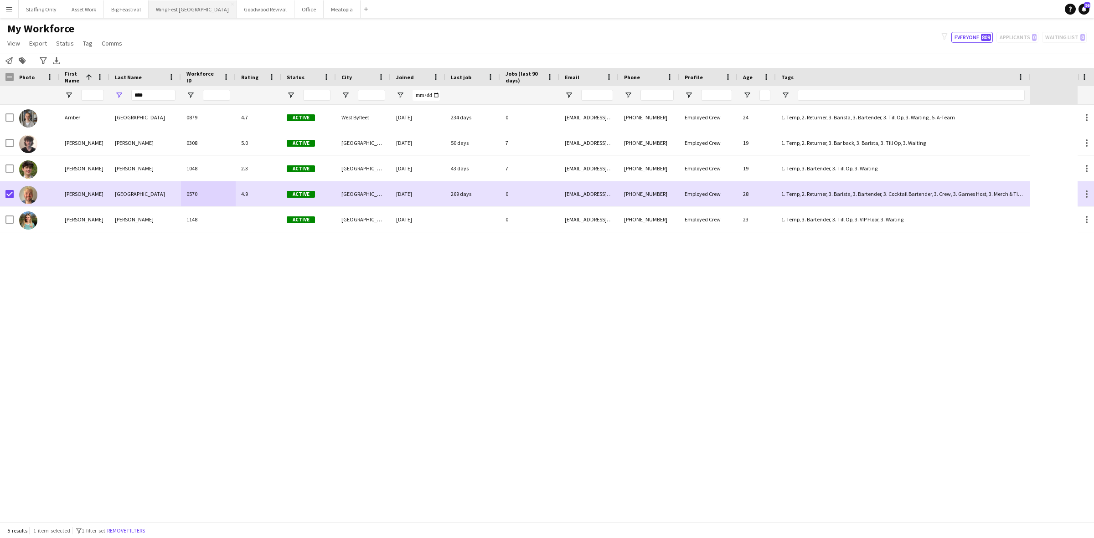
click at [162, 12] on button "Wing Fest Bristol Close" at bounding box center [193, 9] width 88 height 18
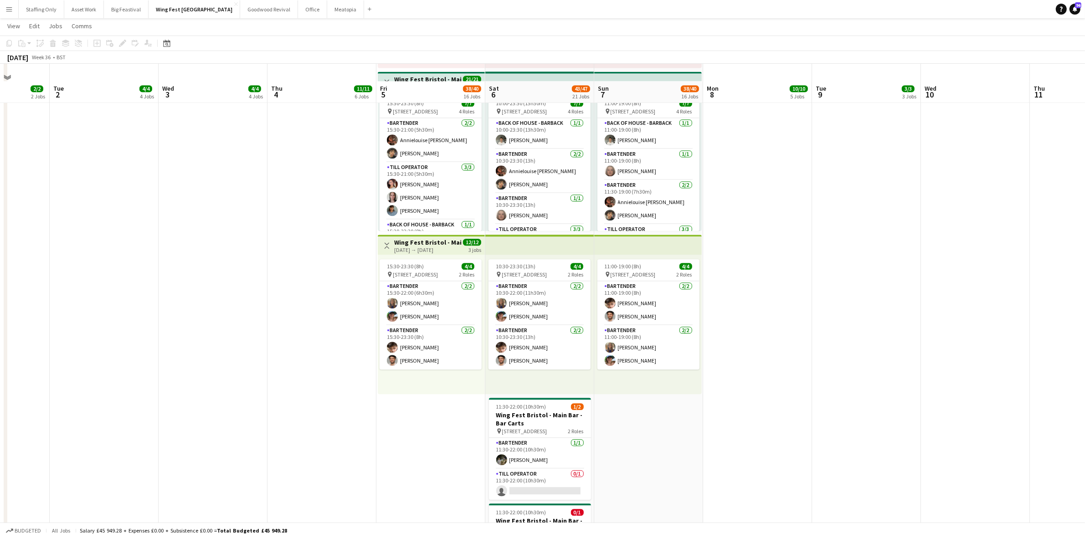
scroll to position [2647, 0]
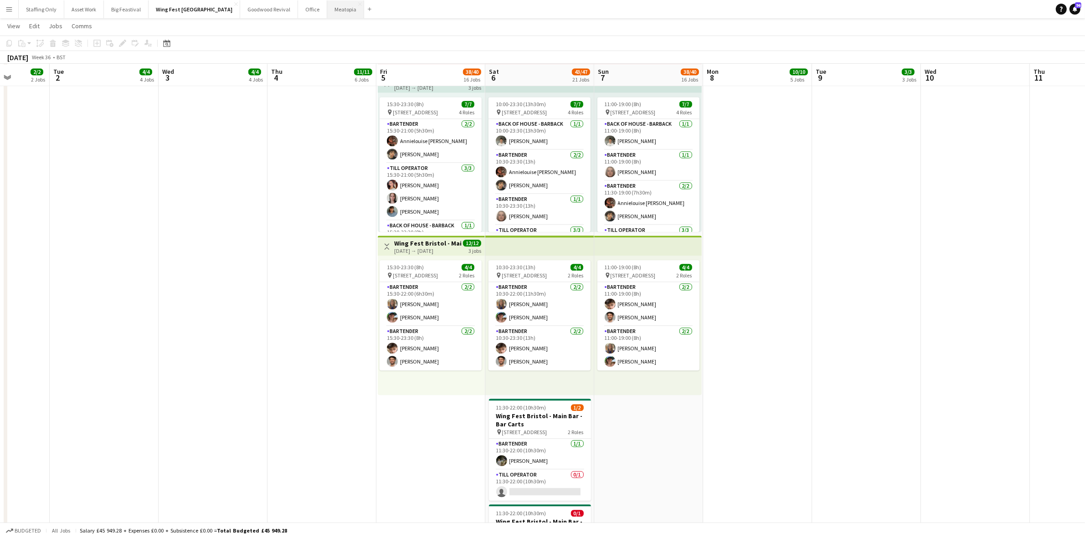
click at [327, 12] on button "Meatopia Close" at bounding box center [345, 9] width 37 height 18
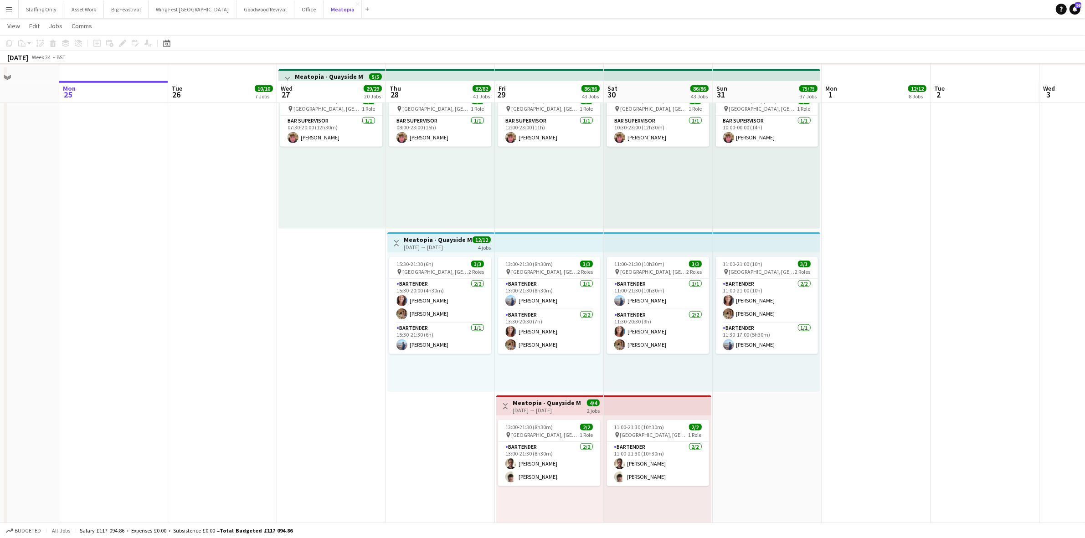
scroll to position [5473, 0]
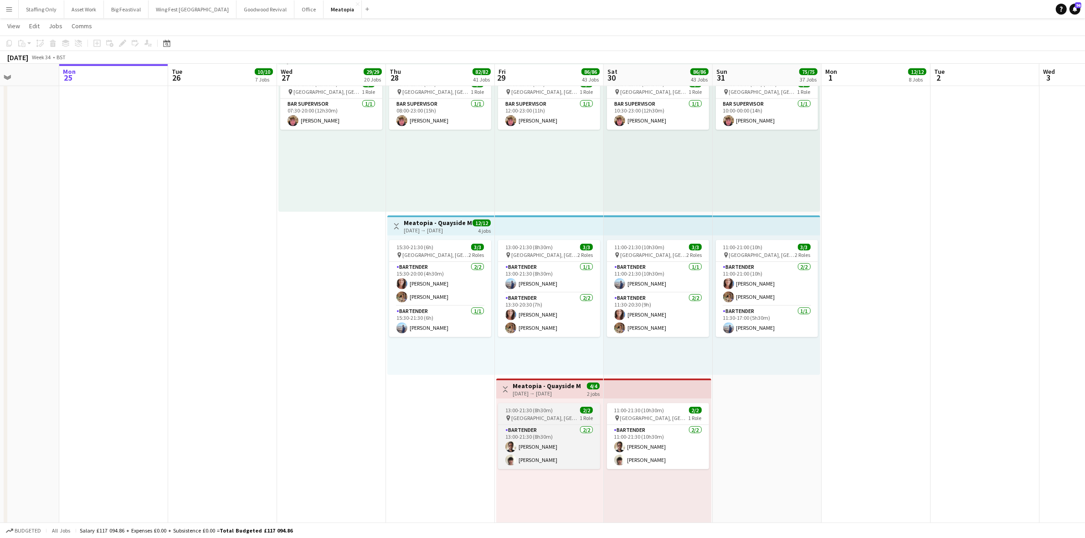
click at [540, 405] on app-job-card "13:00-21:30 (8h30m) 2/2 pin [GEOGRAPHIC_DATA], [GEOGRAPHIC_DATA], [GEOGRAPHIC_D…" at bounding box center [549, 436] width 102 height 66
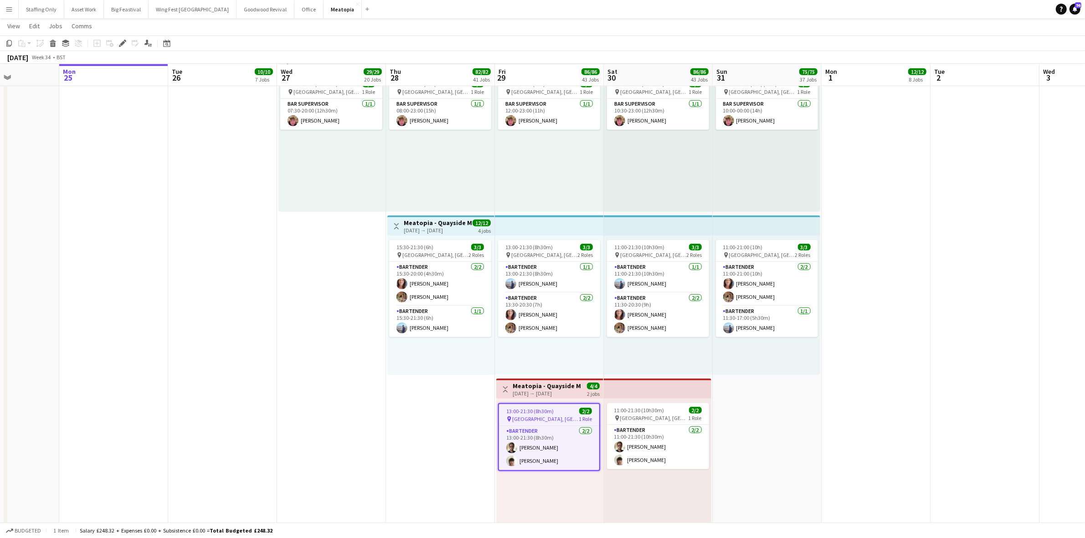
click at [554, 386] on h3 "Meatopia - Quayside Meantime Bar" at bounding box center [547, 386] width 68 height 8
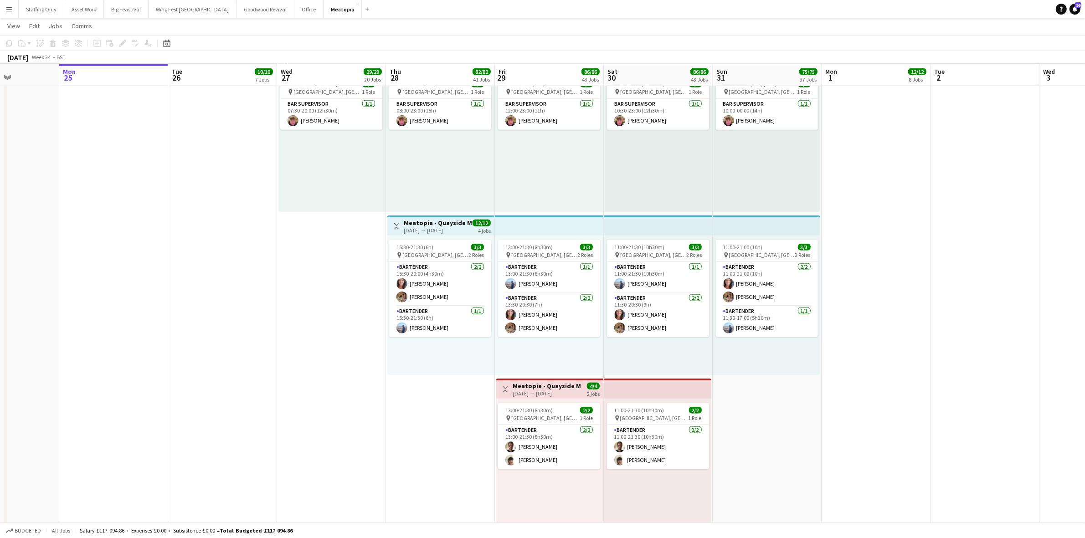
click at [533, 392] on div "[DATE] → [DATE]" at bounding box center [547, 393] width 68 height 7
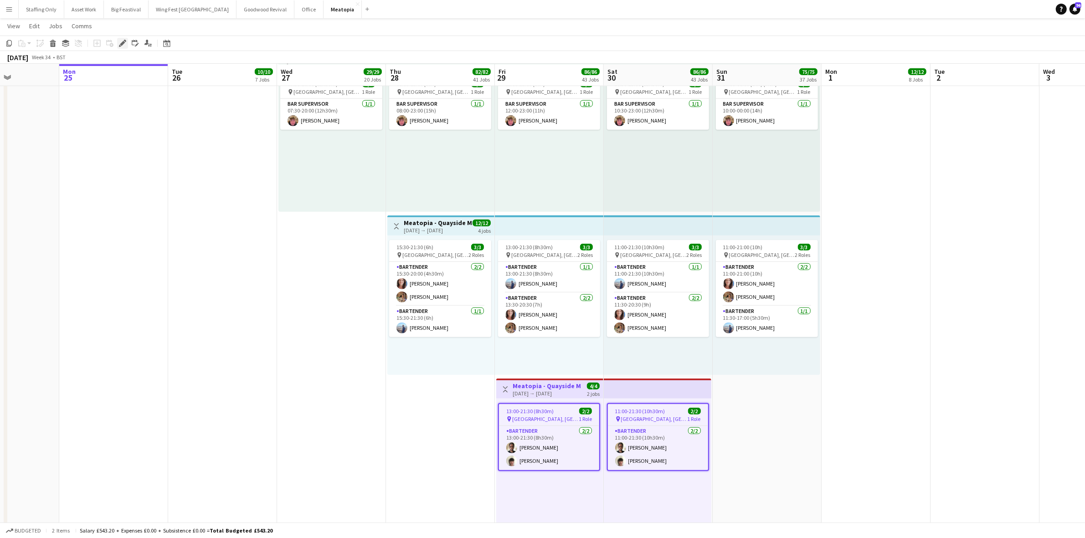
click at [121, 38] on div "Edit" at bounding box center [122, 43] width 11 height 11
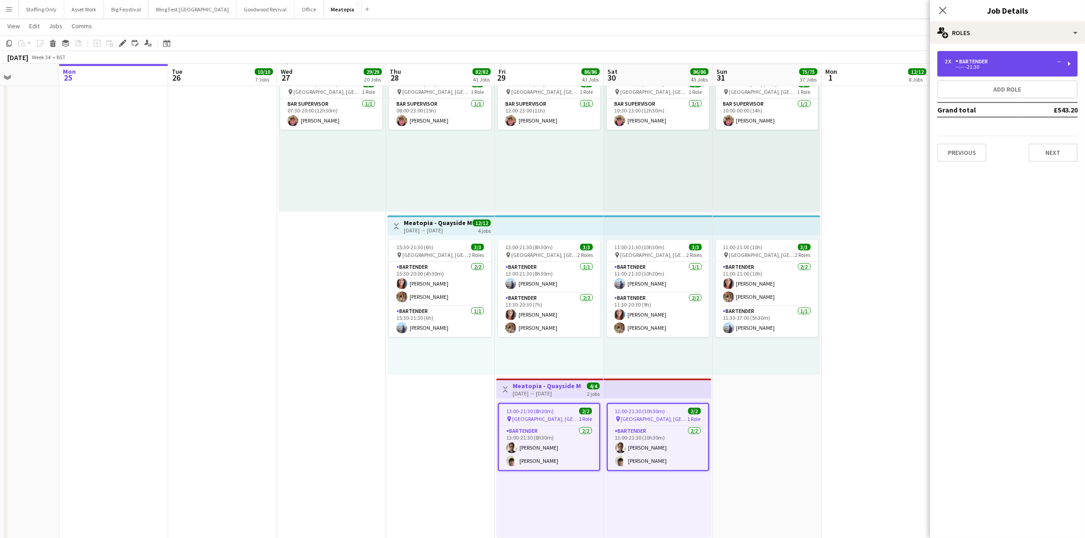
click at [965, 67] on div "--:-- -21:30" at bounding box center [1003, 67] width 116 height 5
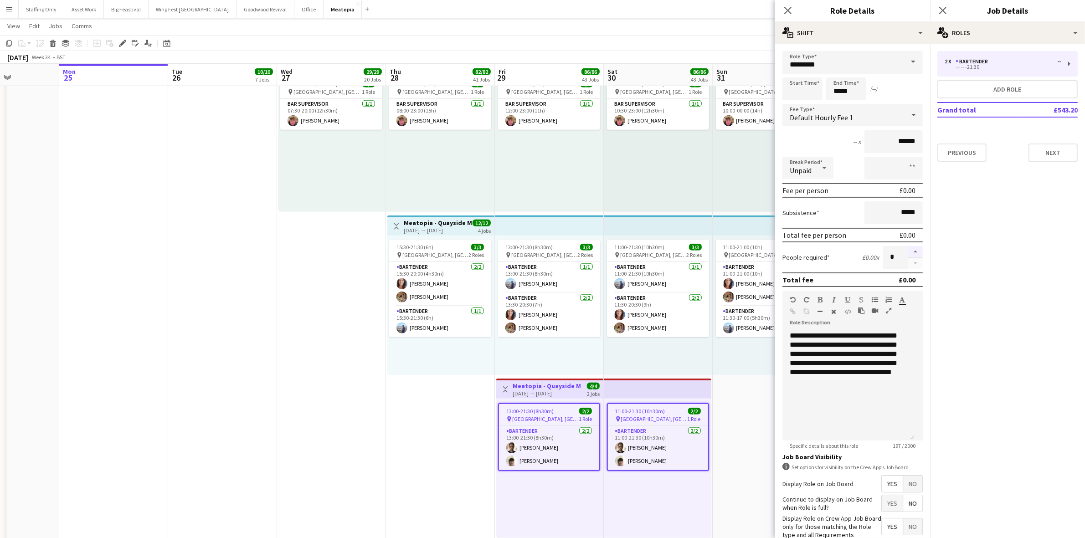
click at [908, 247] on button "button" at bounding box center [915, 252] width 15 height 12
type input "*"
click at [942, 5] on div "Close pop-in" at bounding box center [943, 10] width 26 height 21
click at [944, 10] on icon "Close pop-in" at bounding box center [942, 10] width 9 height 9
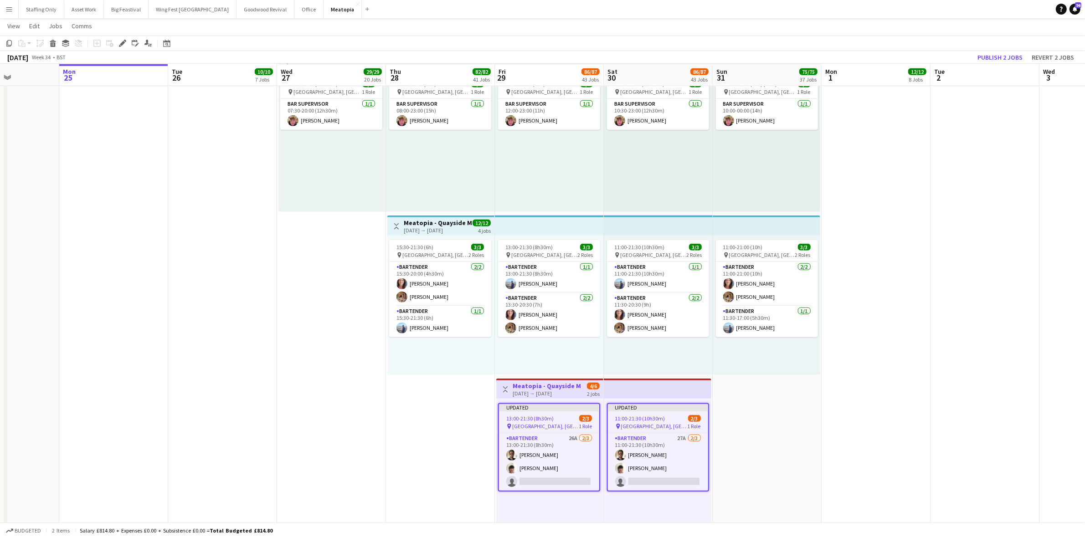
click at [863, 385] on app-date-cell at bounding box center [876, 295] width 109 height 493
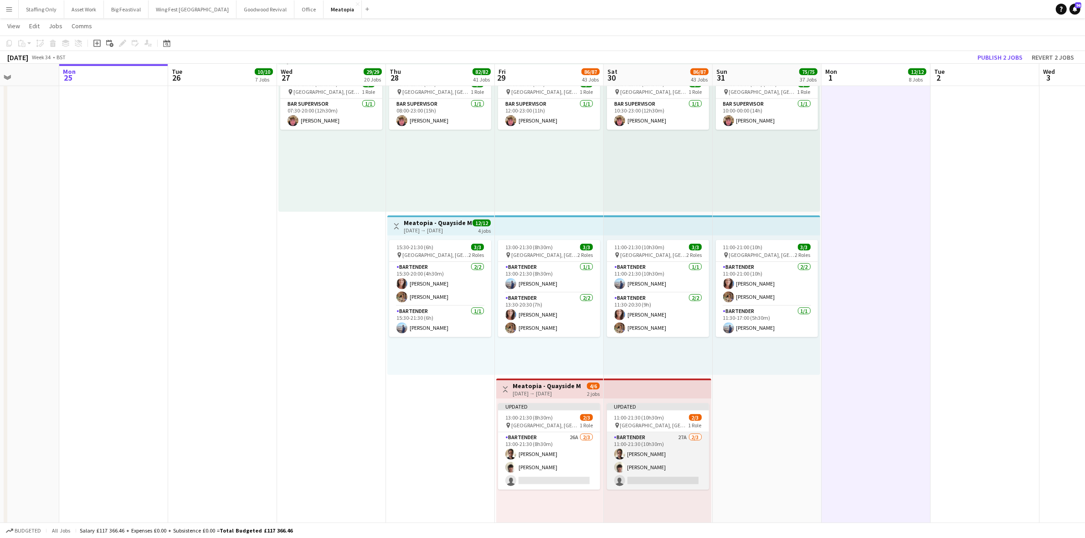
click at [684, 445] on app-card-role "Bartender 27A [DATE] 11:00-21:30 (10h30m) [PERSON_NAME] [PERSON_NAME] single-ne…" at bounding box center [658, 460] width 102 height 57
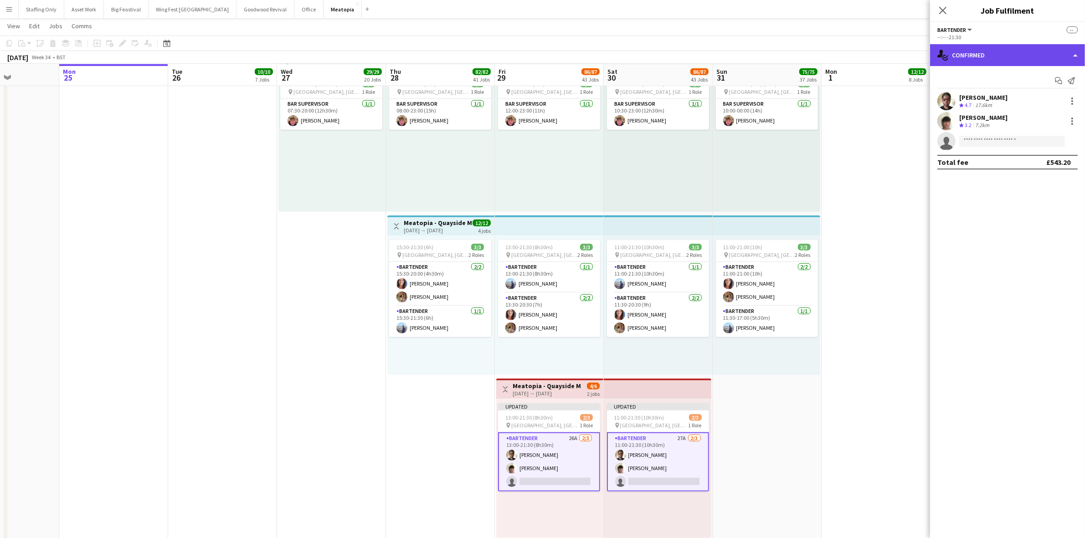
click at [967, 59] on div "single-neutral-actions-check-2 Confirmed" at bounding box center [1007, 55] width 155 height 22
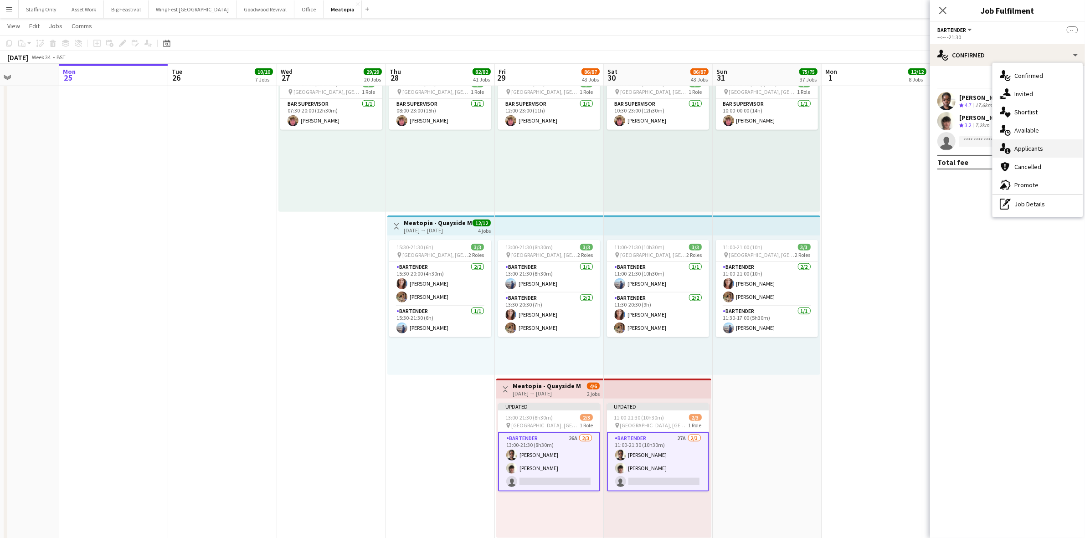
click at [1033, 149] on div "single-neutral-actions-information Applicants" at bounding box center [1037, 148] width 90 height 18
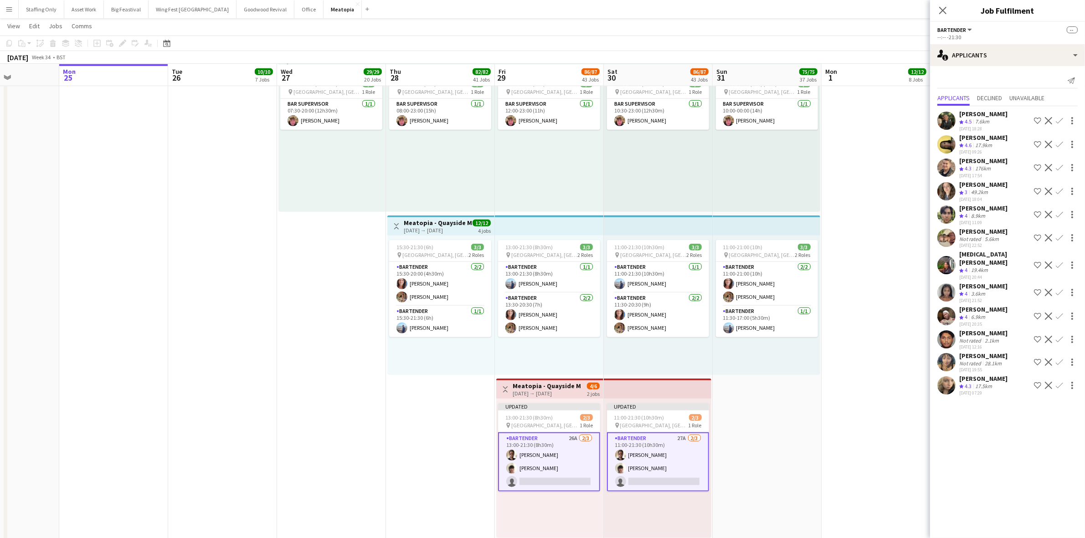
click at [884, 402] on app-date-cell at bounding box center [876, 295] width 109 height 493
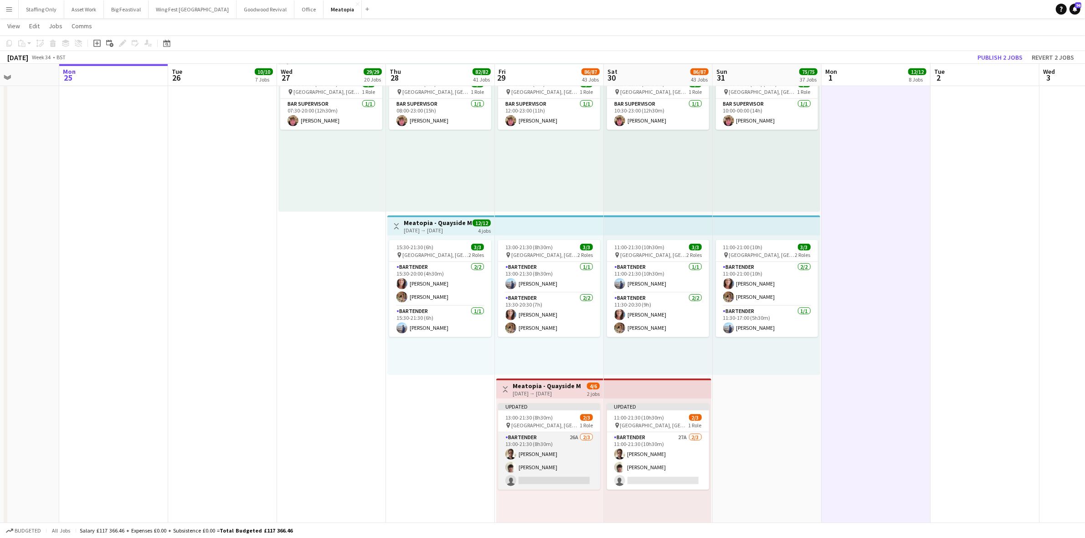
click at [519, 447] on app-card-role "Bartender 26A [DATE] 13:00-21:30 (8h30m) [PERSON_NAME] [PERSON_NAME] single-neu…" at bounding box center [549, 460] width 102 height 57
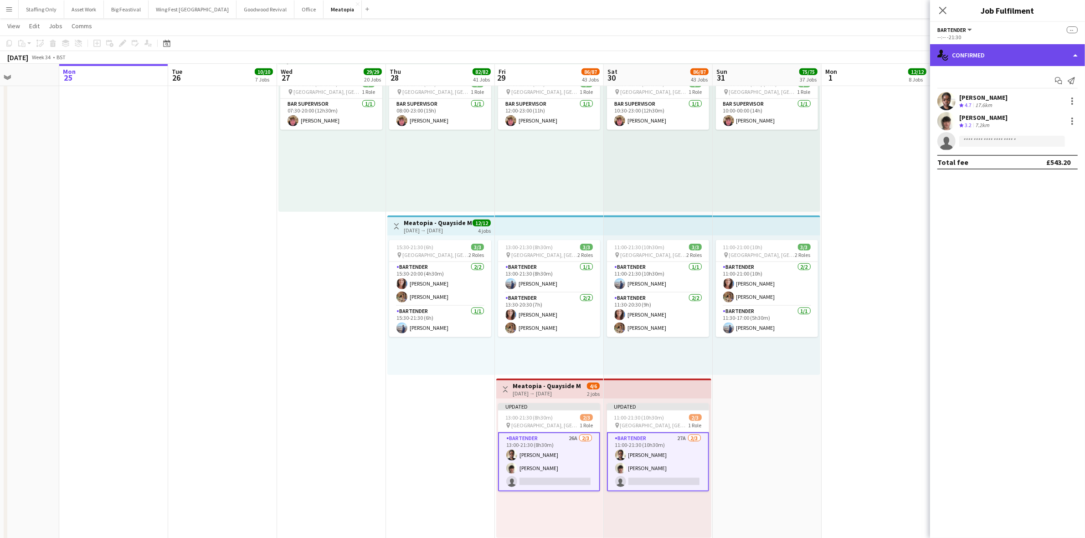
click at [976, 46] on div "single-neutral-actions-check-2 Confirmed" at bounding box center [1007, 55] width 155 height 22
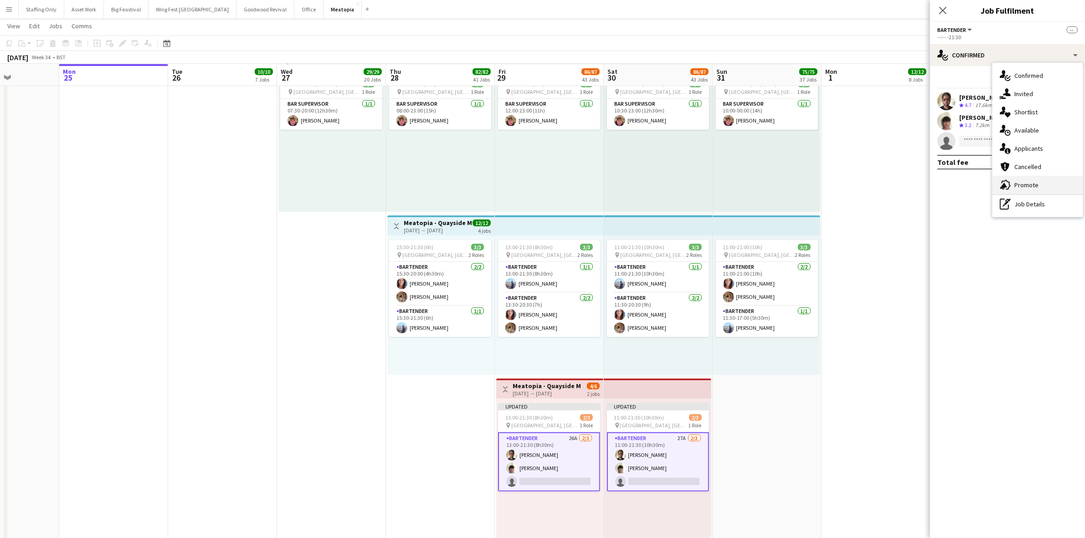
click at [1055, 180] on div "advertising-megaphone Promote" at bounding box center [1037, 185] width 90 height 18
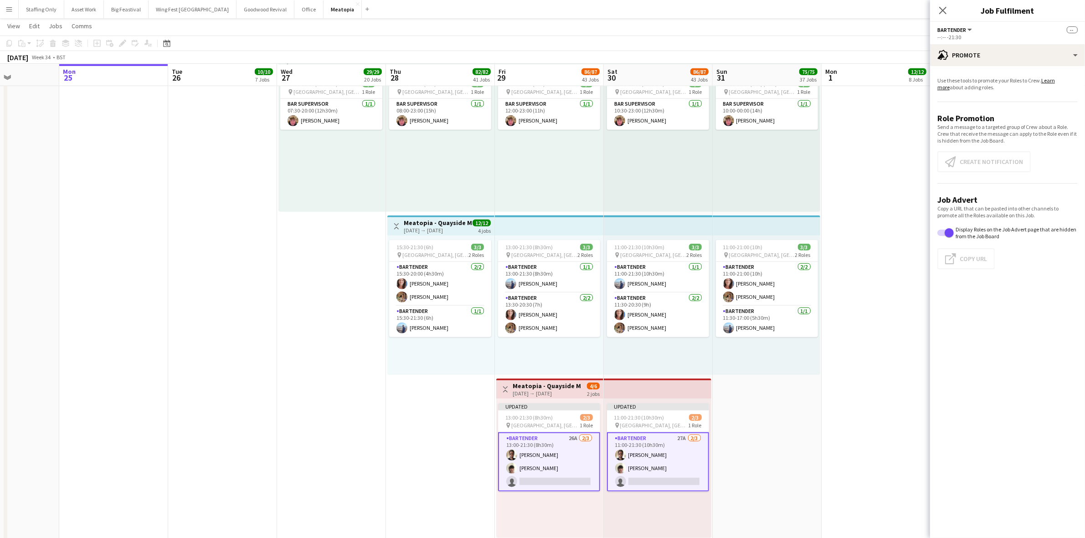
click at [547, 443] on app-card-role "Bartender 26A [DATE] 13:00-21:30 (8h30m) [PERSON_NAME] [PERSON_NAME] single-neu…" at bounding box center [549, 461] width 102 height 59
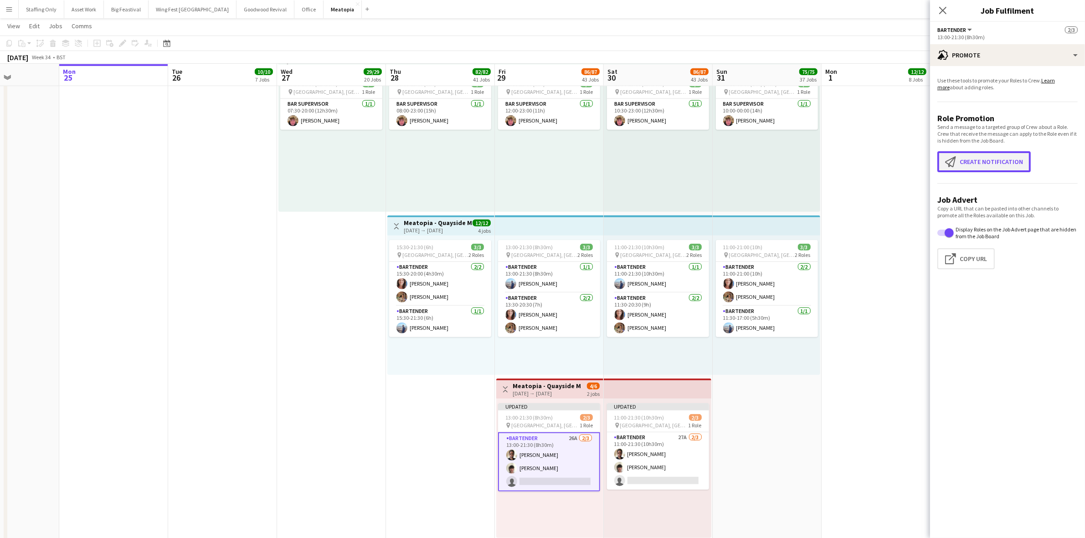
click at [971, 159] on button "Create notification Create notification" at bounding box center [983, 161] width 93 height 21
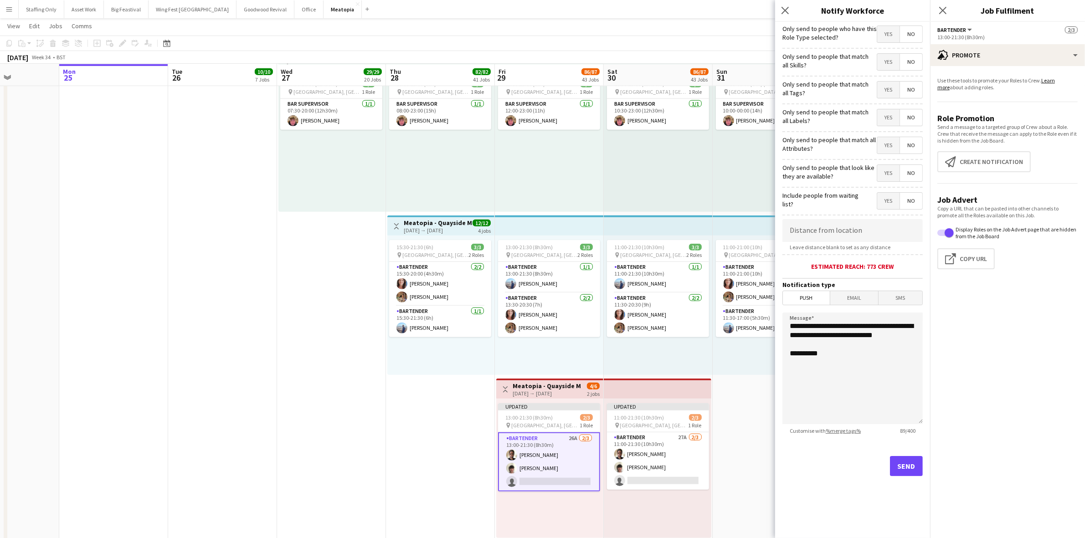
click at [889, 201] on span "Yes" at bounding box center [888, 201] width 22 height 16
click at [891, 176] on span "Yes" at bounding box center [888, 173] width 22 height 16
click at [889, 140] on span "Yes" at bounding box center [888, 145] width 22 height 16
click at [886, 117] on span "Yes" at bounding box center [888, 117] width 22 height 16
click at [889, 88] on span "Yes" at bounding box center [888, 90] width 22 height 16
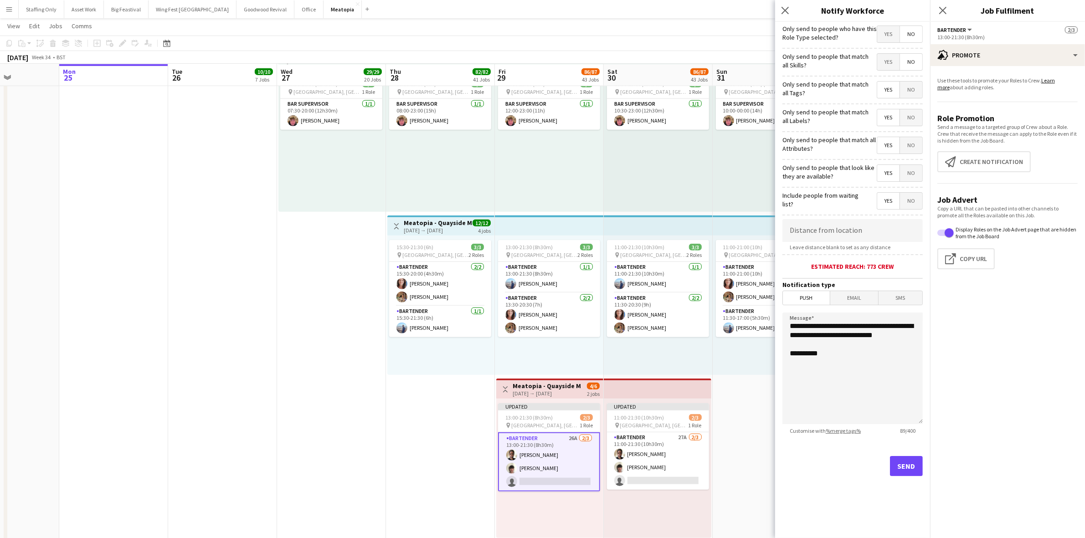
click at [890, 65] on span "Yes" at bounding box center [888, 62] width 22 height 16
click at [893, 39] on span "Yes" at bounding box center [888, 34] width 22 height 16
click at [909, 470] on button "Send" at bounding box center [906, 466] width 33 height 20
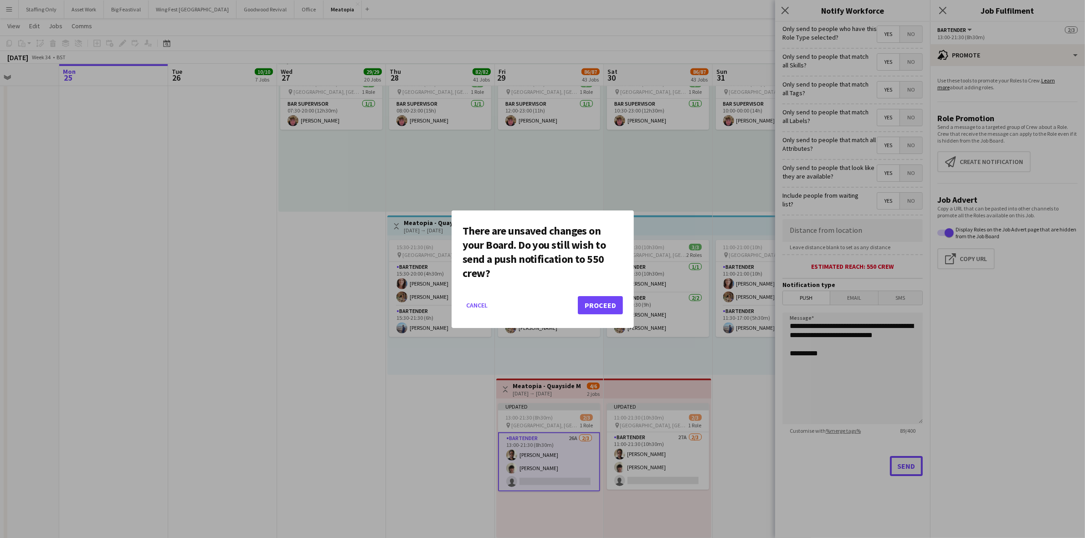
scroll to position [0, 0]
click at [604, 303] on button "Proceed" at bounding box center [600, 305] width 45 height 18
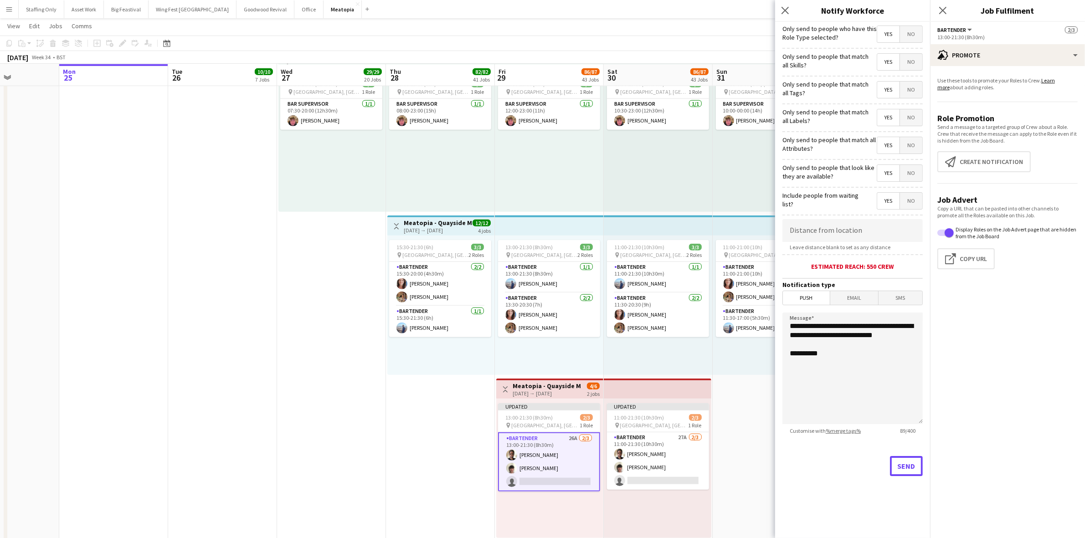
scroll to position [5473, 0]
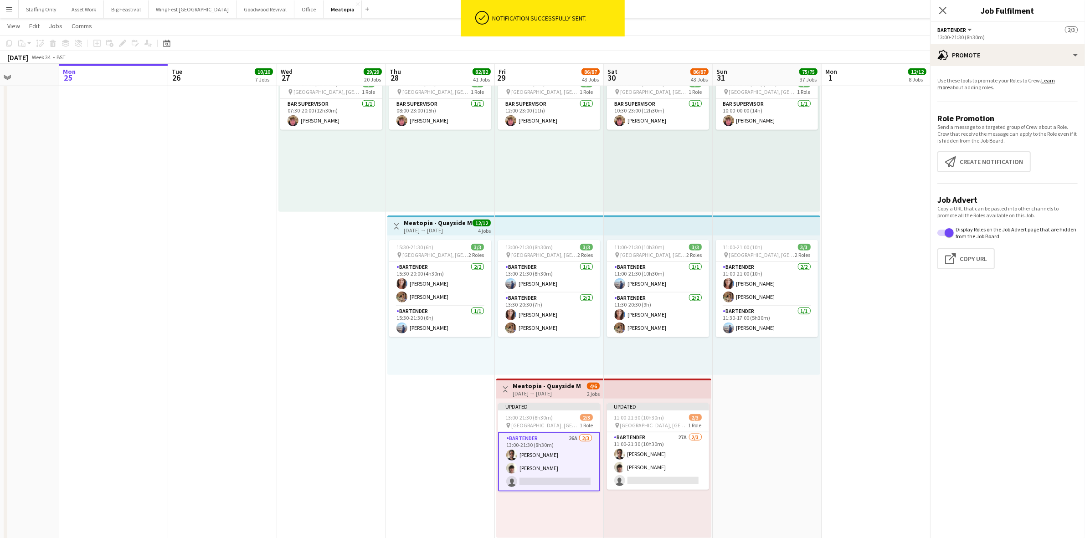
click at [755, 414] on app-date-cell "10:00-00:00 (14h) (Mon) 1/1 pin [GEOGRAPHIC_DATA], [GEOGRAPHIC_DATA], [GEOGRAPH…" at bounding box center [767, 295] width 109 height 493
